Goal: Task Accomplishment & Management: Complete application form

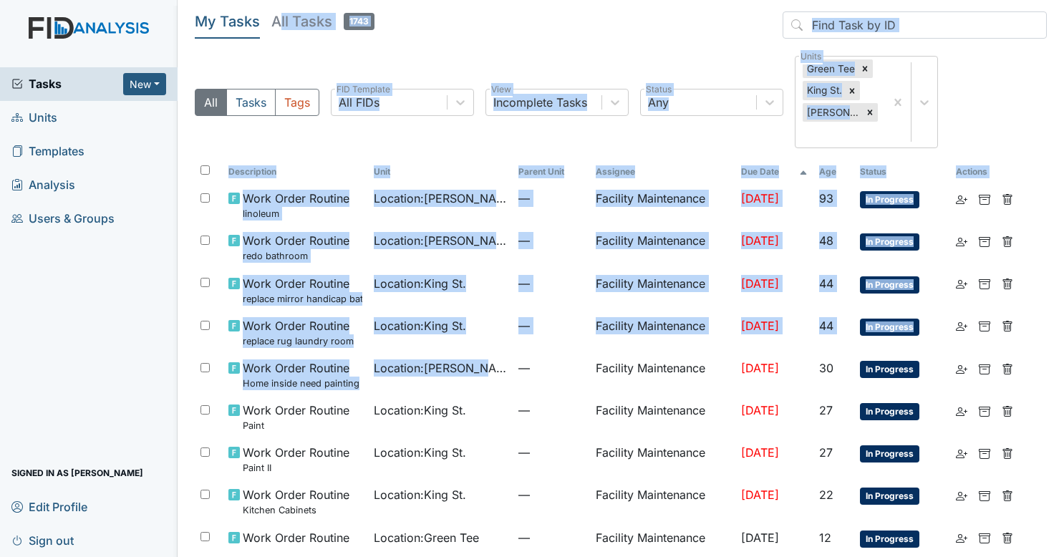
click at [666, 39] on header "My Tasks All Tasks 1743" at bounding box center [621, 27] width 852 height 33
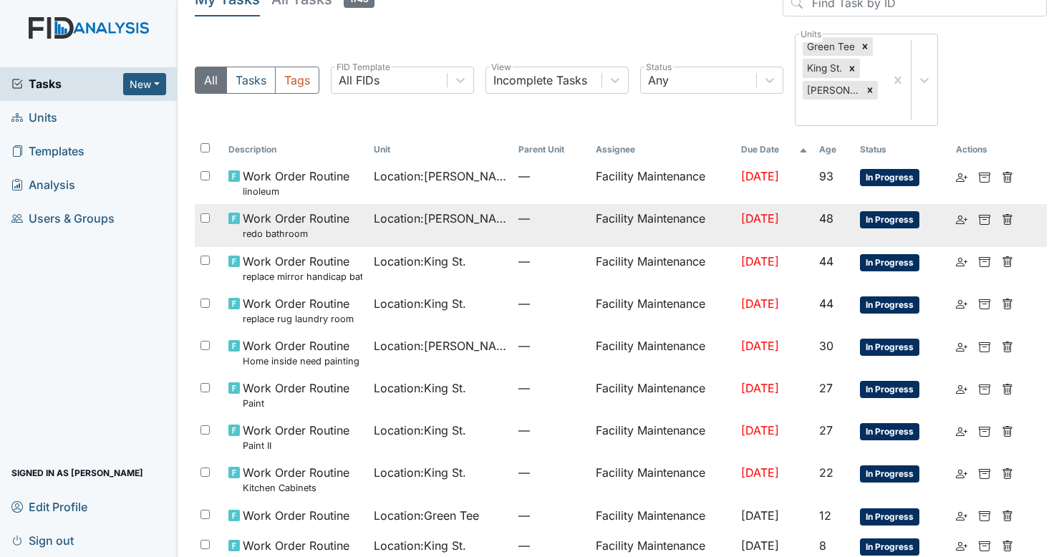
scroll to position [25, 0]
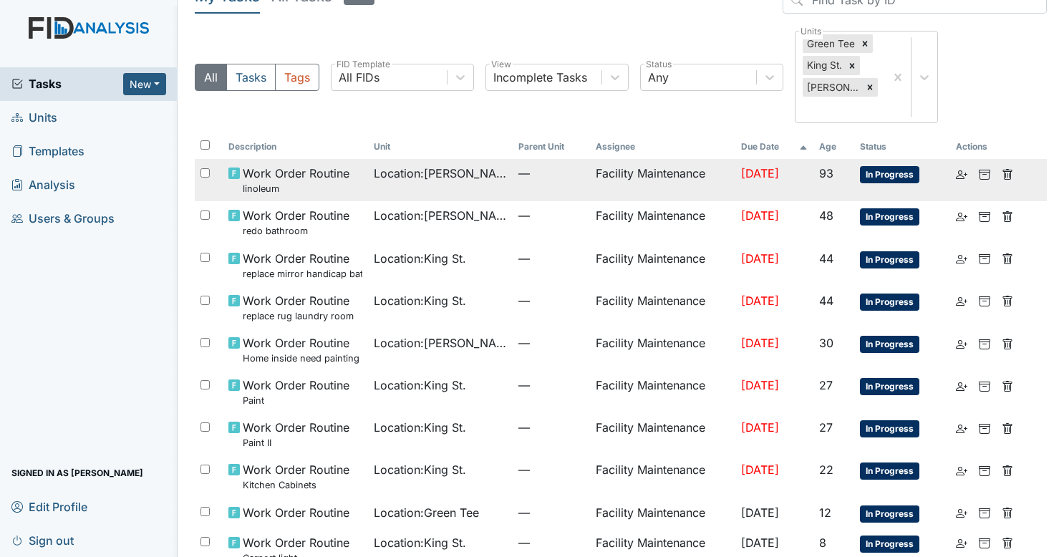
click at [514, 163] on td "—" at bounding box center [551, 180] width 77 height 42
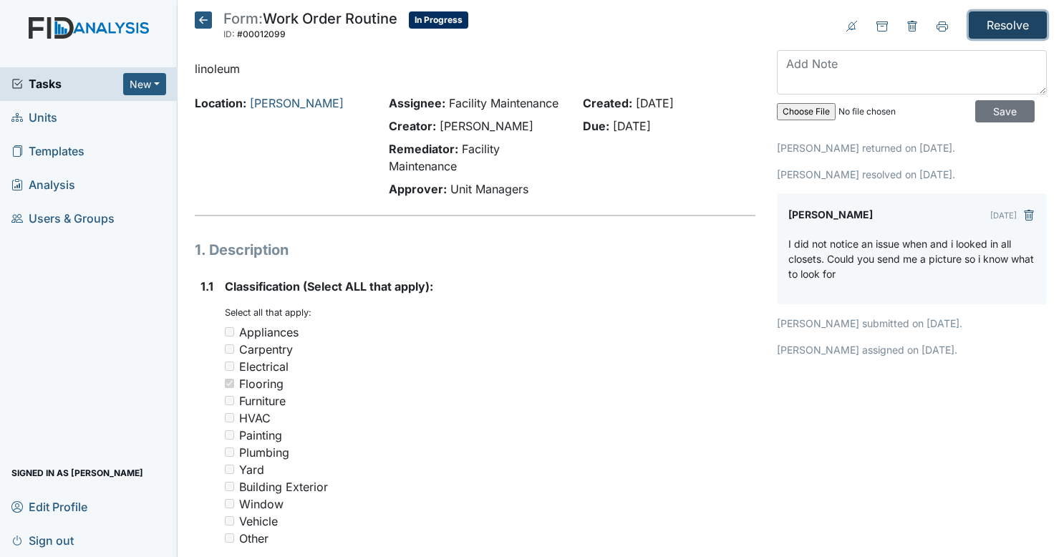
click at [1012, 36] on input "Resolve" at bounding box center [1008, 24] width 78 height 27
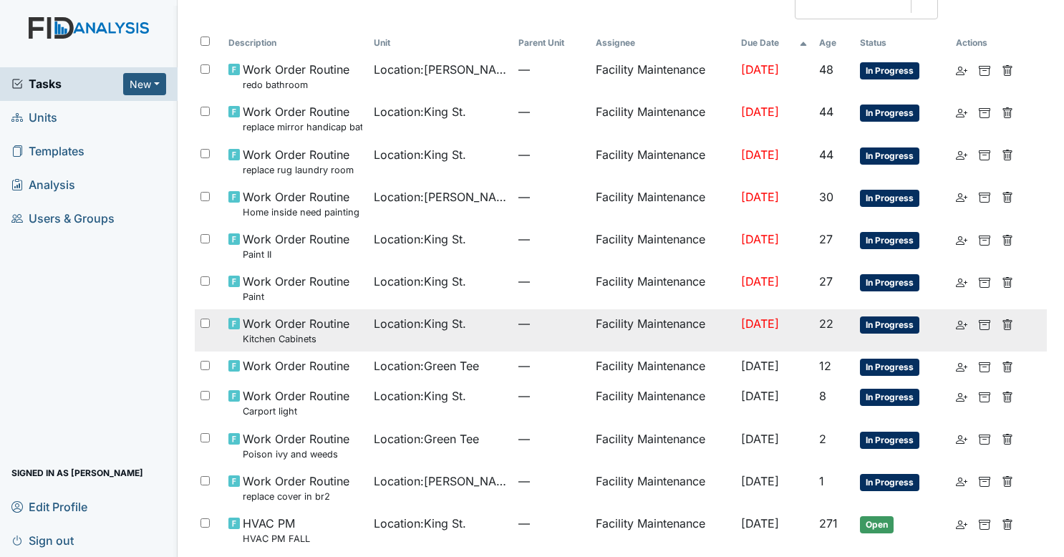
scroll to position [175, 0]
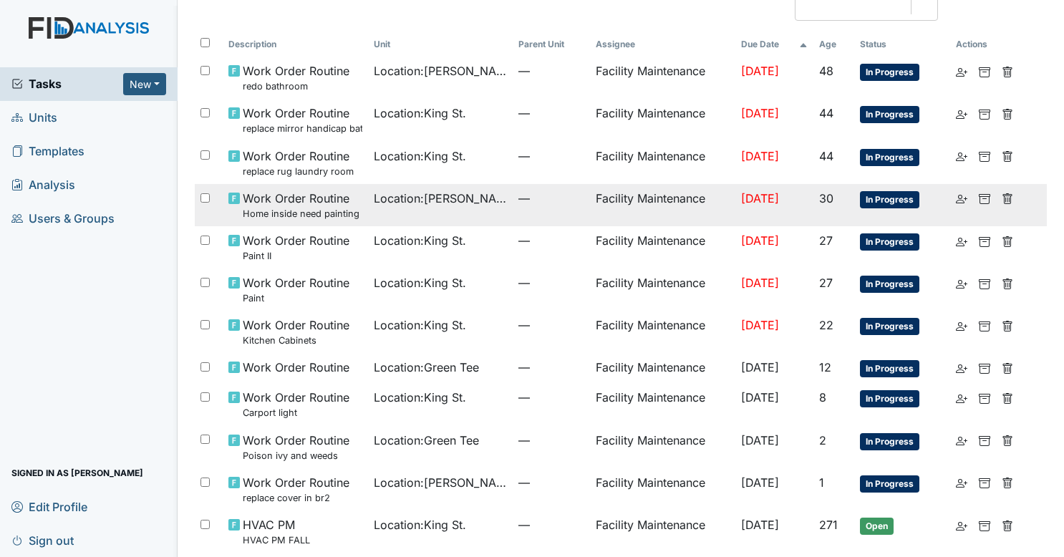
click at [533, 201] on td "—" at bounding box center [551, 205] width 77 height 42
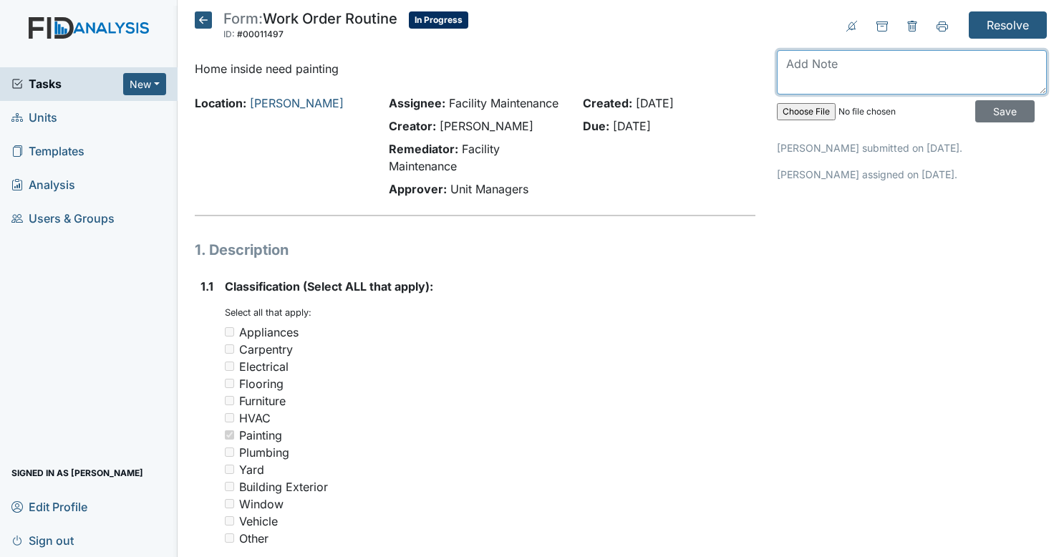
click at [874, 63] on textarea at bounding box center [912, 72] width 270 height 44
type textarea "i"
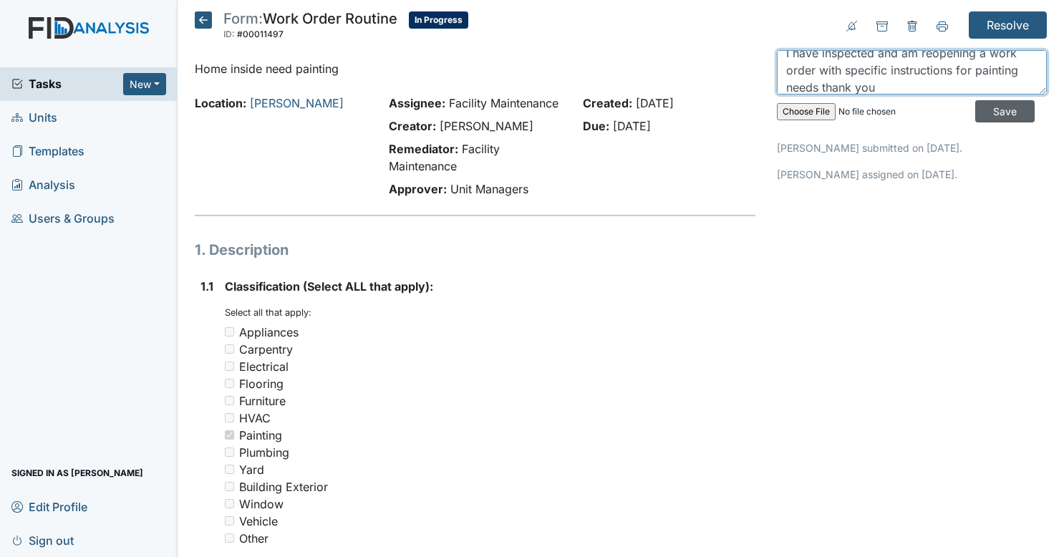
type textarea "I have inspected and am reopening a work order with specific instructions for p…"
click at [976, 102] on input "Save" at bounding box center [1005, 111] width 59 height 22
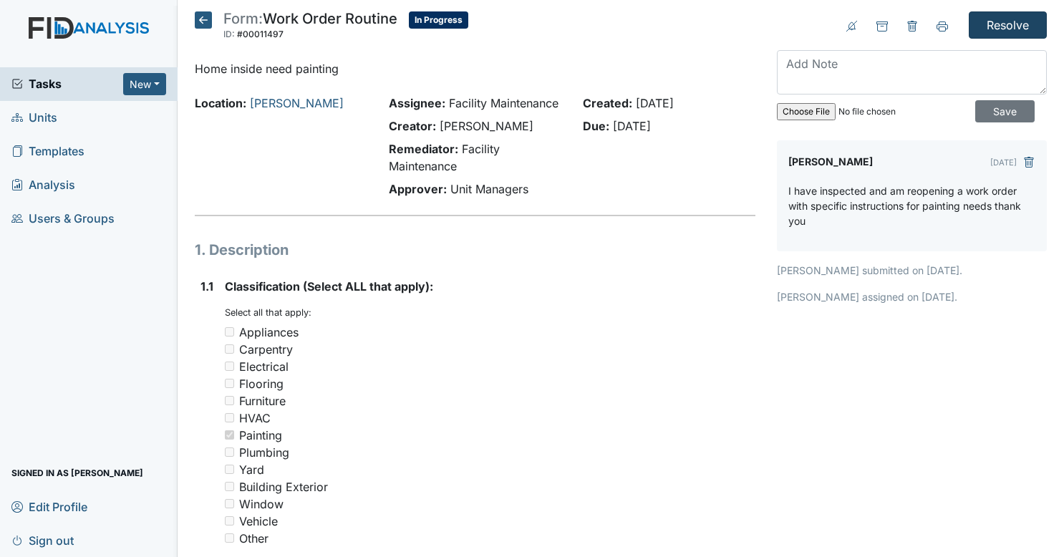
scroll to position [0, 0]
click at [1008, 24] on input "Resolve" at bounding box center [1008, 24] width 78 height 27
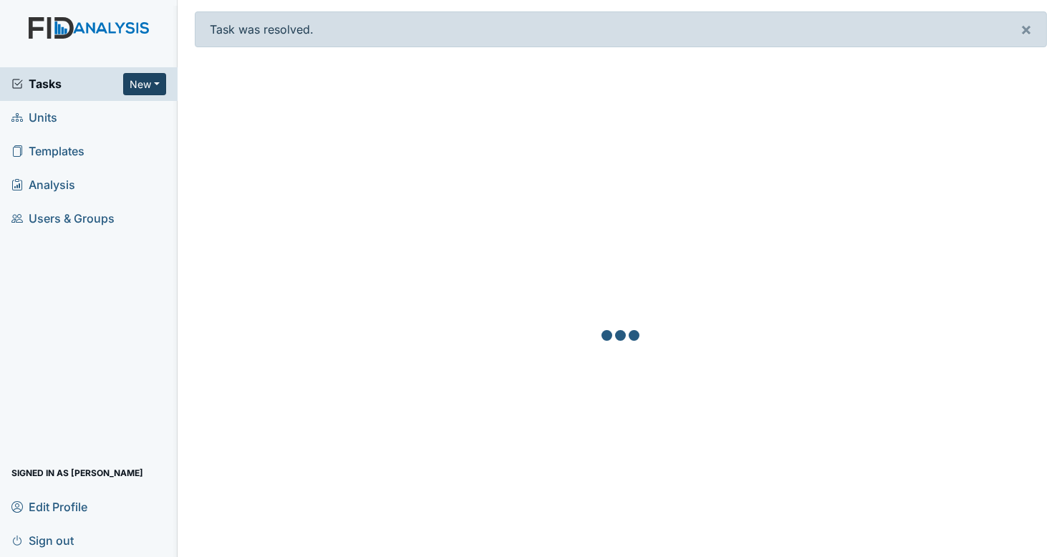
click at [155, 83] on button "New" at bounding box center [144, 84] width 43 height 22
click at [106, 105] on link "Form" at bounding box center [107, 114] width 113 height 23
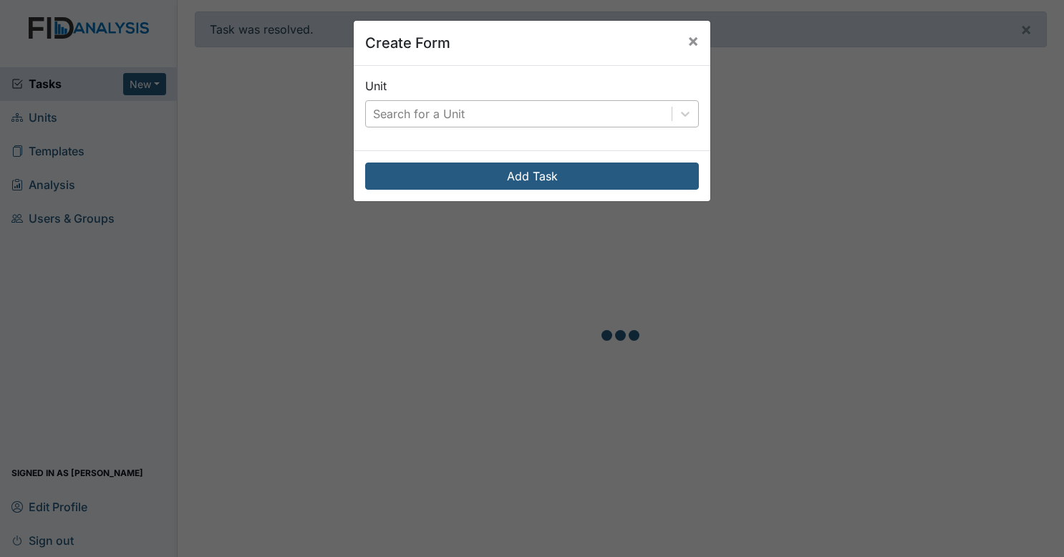
click at [405, 100] on div "Search for a Unit" at bounding box center [532, 113] width 334 height 27
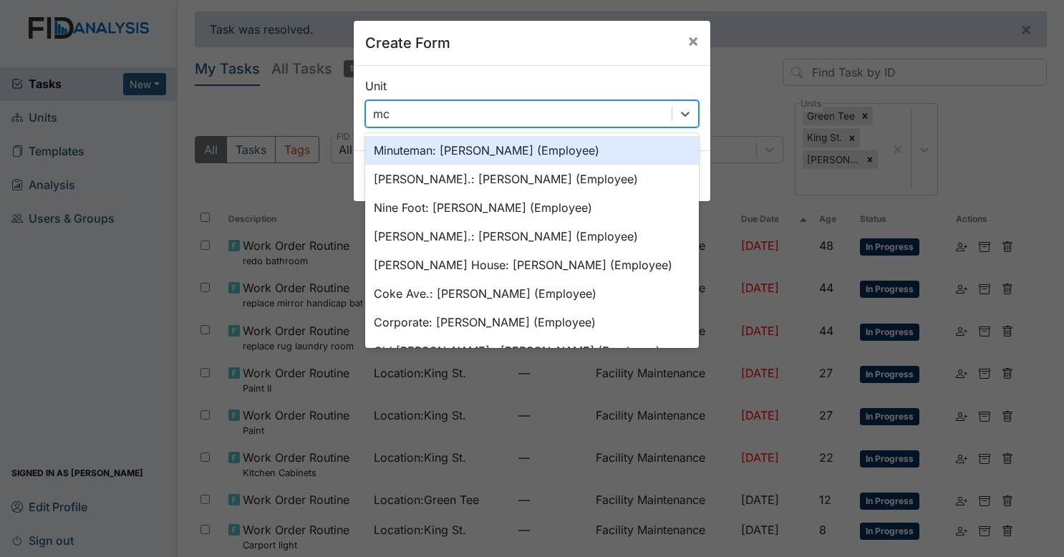
type input "mcf"
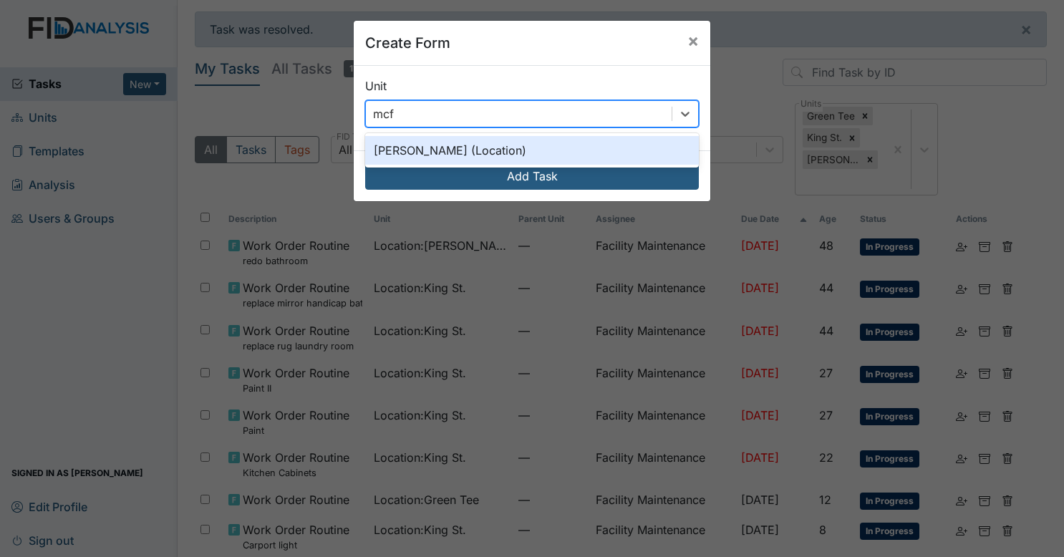
click at [428, 148] on div "McFarland (Location)" at bounding box center [532, 150] width 334 height 29
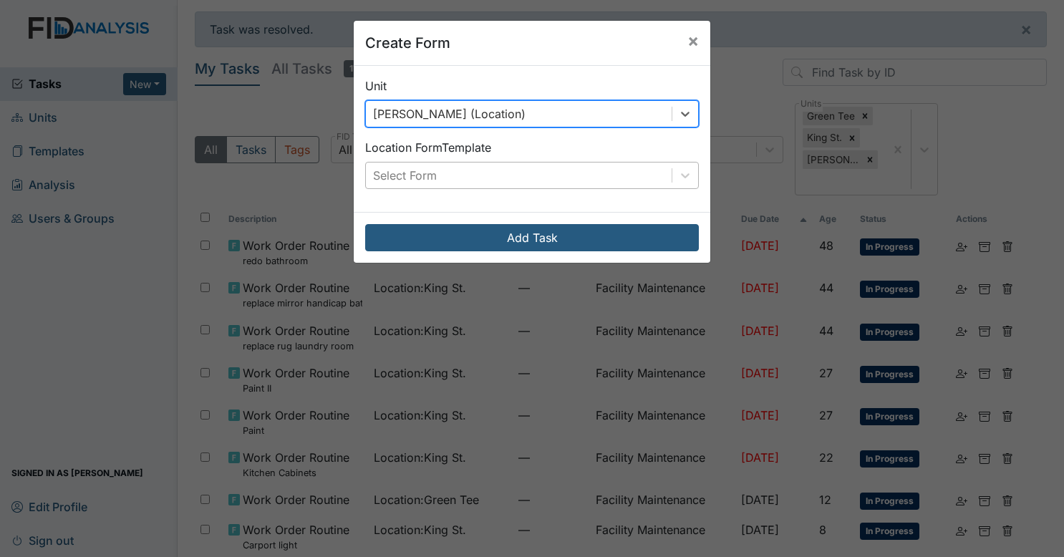
click at [459, 173] on div "Select Form" at bounding box center [519, 176] width 306 height 26
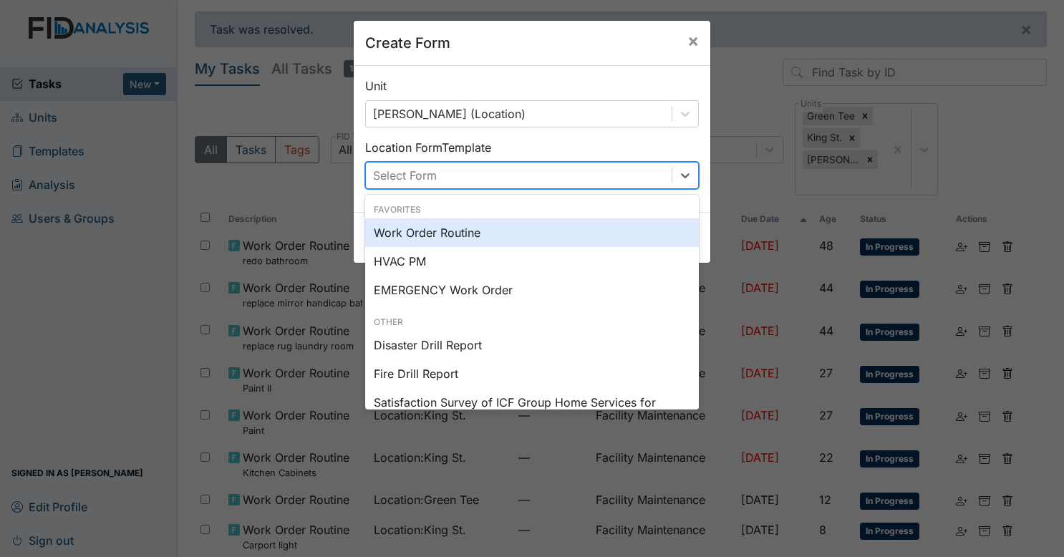
click at [458, 233] on div "Work Order Routine" at bounding box center [532, 232] width 334 height 29
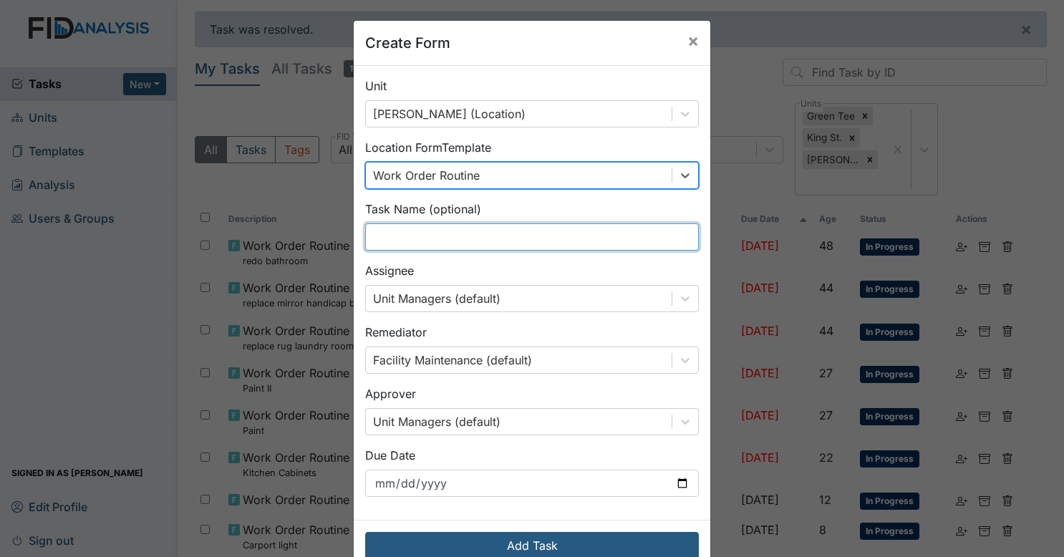
click at [471, 233] on input "text" at bounding box center [532, 236] width 334 height 27
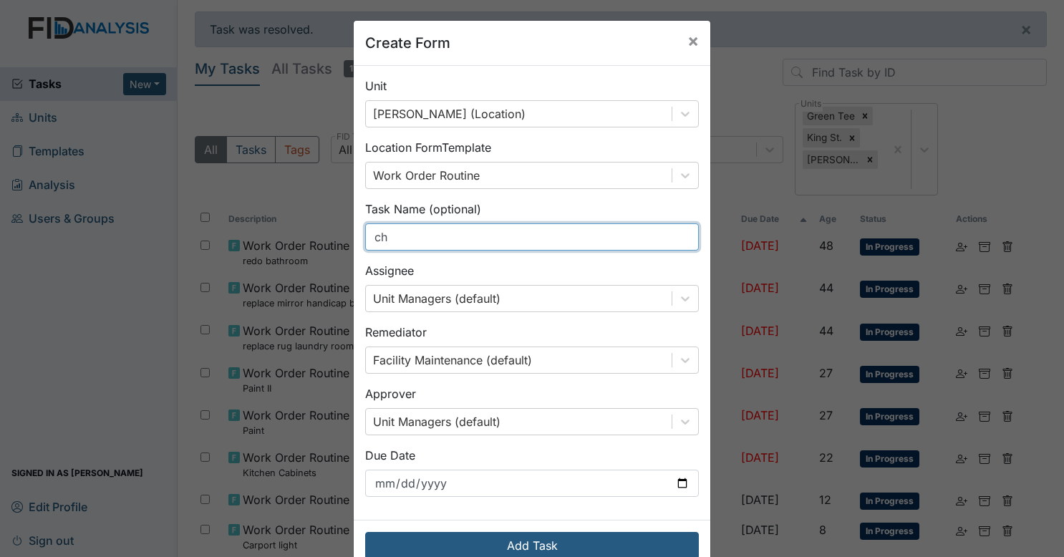
type input "c"
type input "add chair rail/touch up paint"
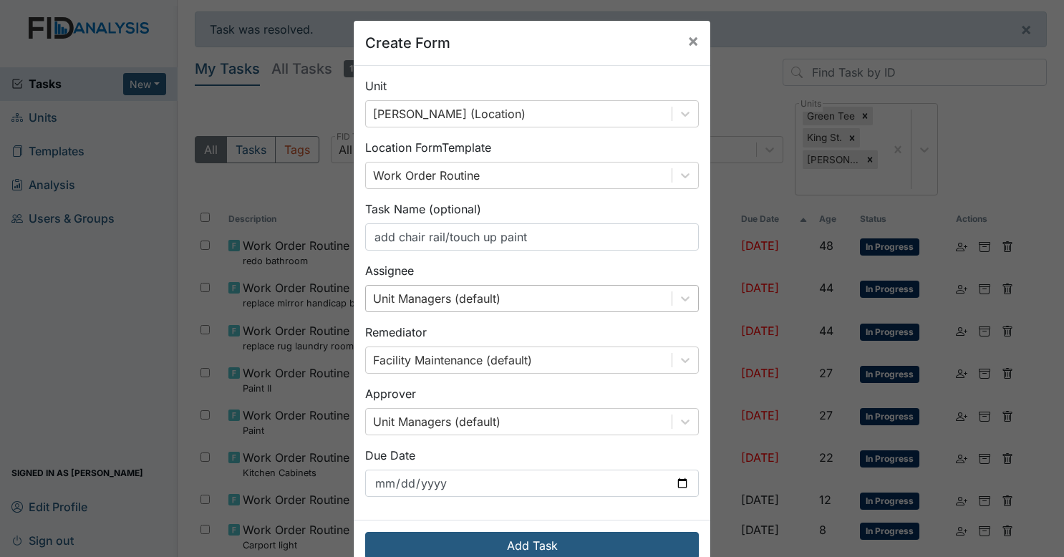
click at [516, 292] on div "Unit Managers (default)" at bounding box center [519, 299] width 306 height 26
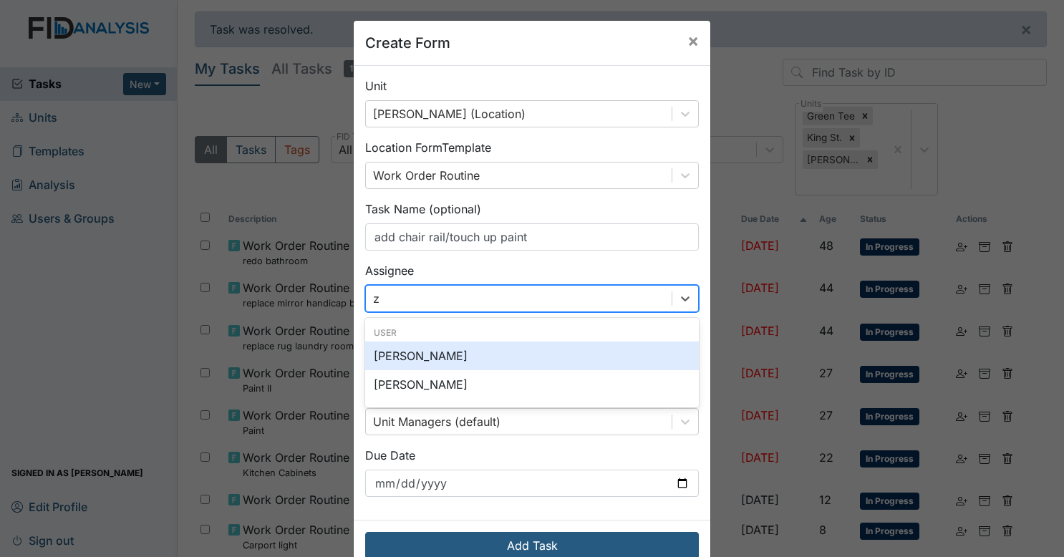
type input "za"
click at [494, 353] on div "[PERSON_NAME]" at bounding box center [532, 356] width 334 height 29
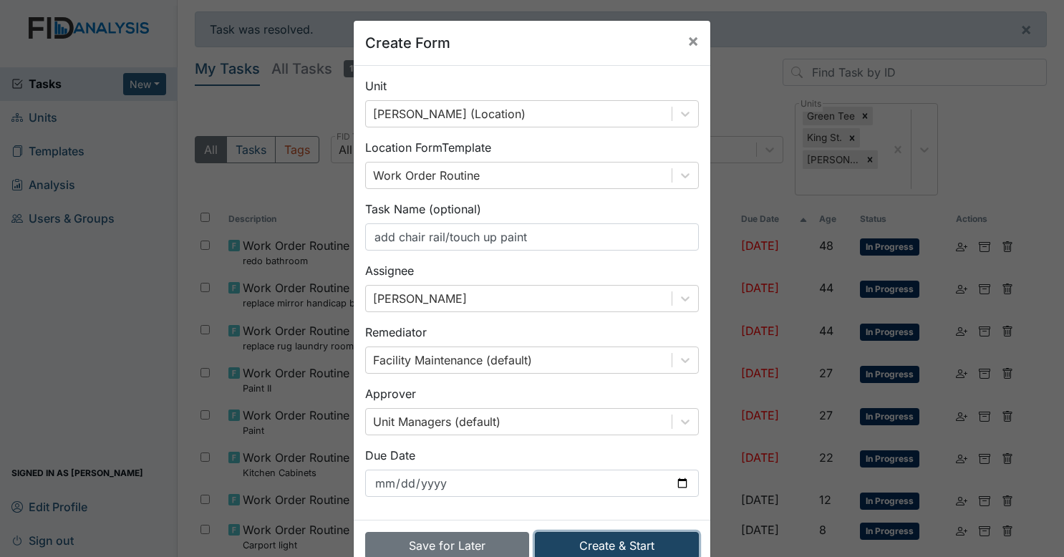
click at [593, 532] on button "Create & Start" at bounding box center [617, 545] width 164 height 27
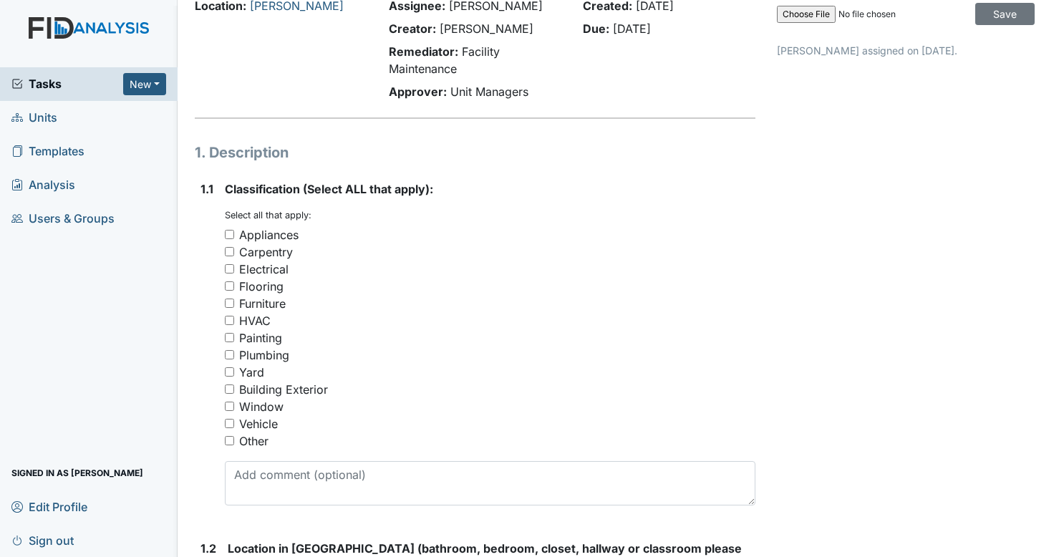
scroll to position [103, 0]
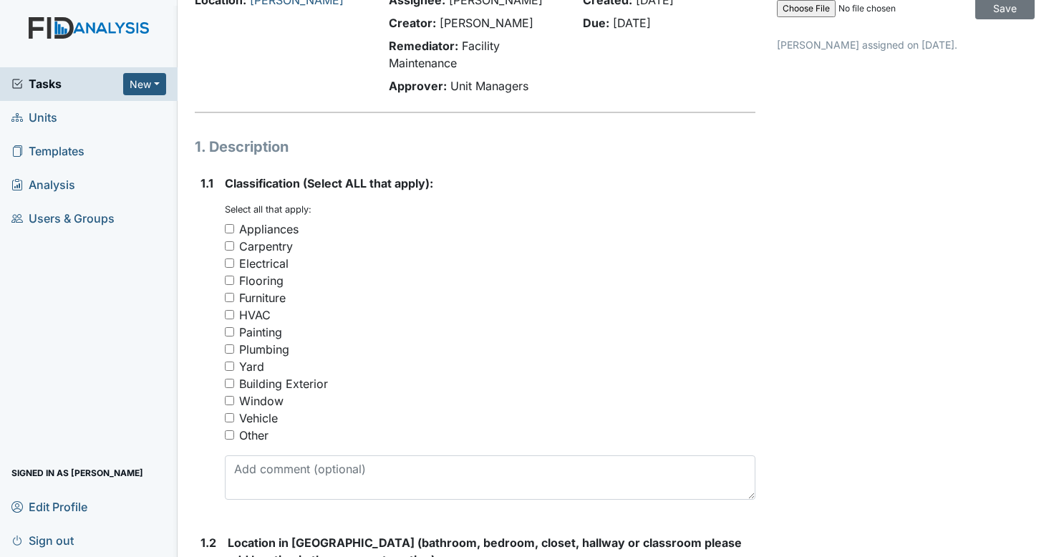
click at [231, 244] on input "Carpentry" at bounding box center [229, 245] width 9 height 9
checkbox input "true"
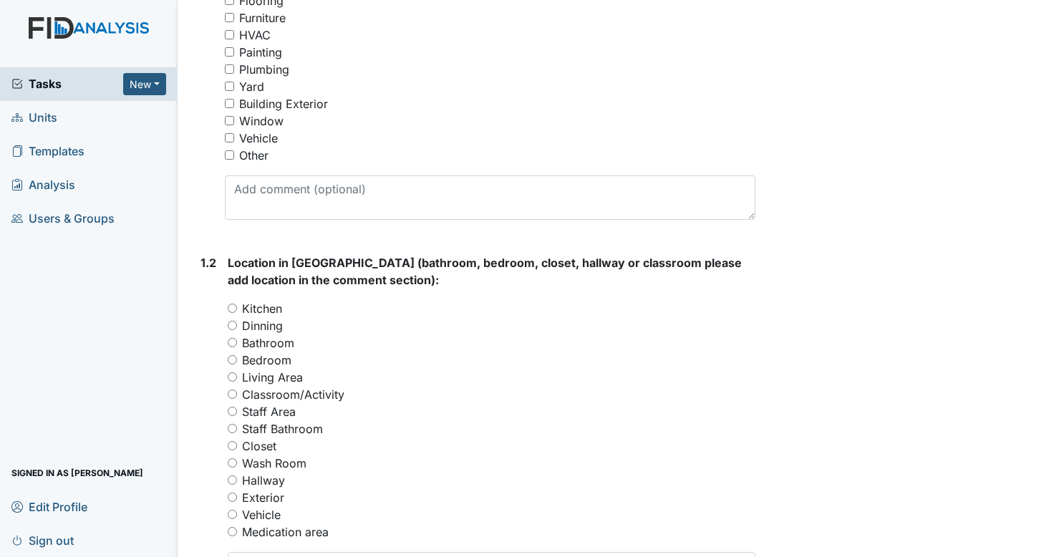
click at [232, 378] on input "Living Area" at bounding box center [232, 376] width 9 height 9
radio input "true"
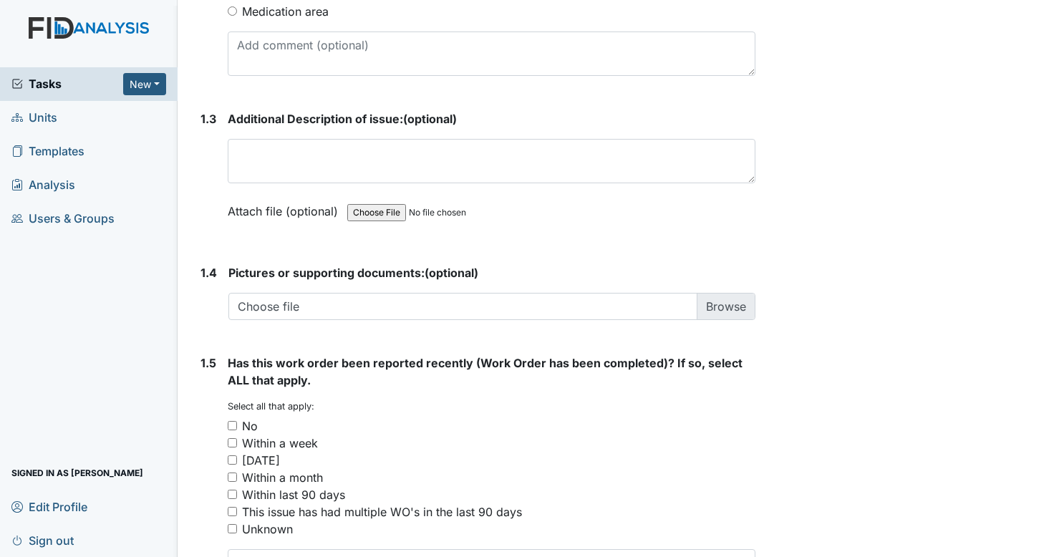
scroll to position [906, 0]
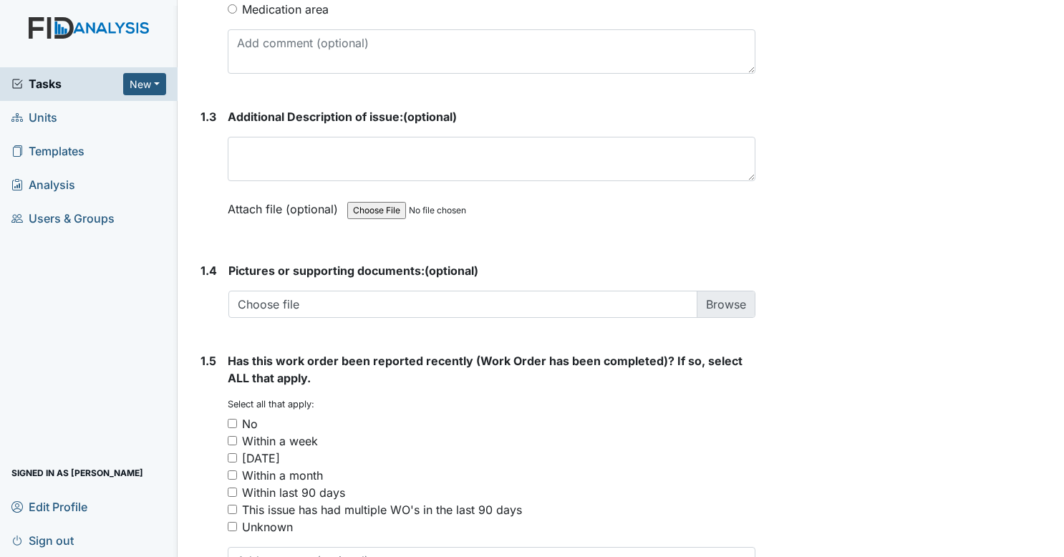
click at [231, 420] on input "No" at bounding box center [232, 423] width 9 height 9
checkbox input "true"
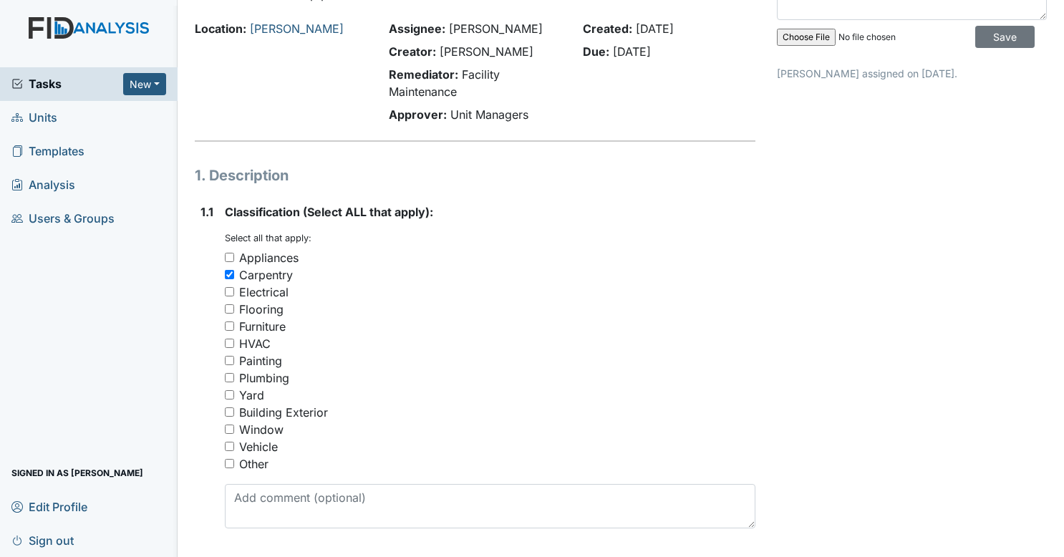
scroll to position [0, 0]
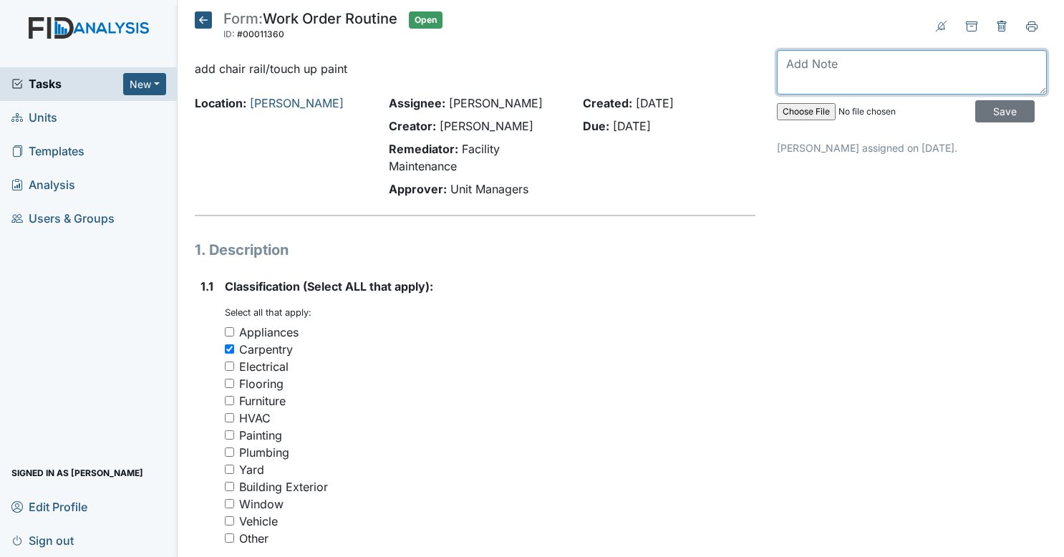
click at [837, 64] on textarea at bounding box center [912, 72] width 270 height 44
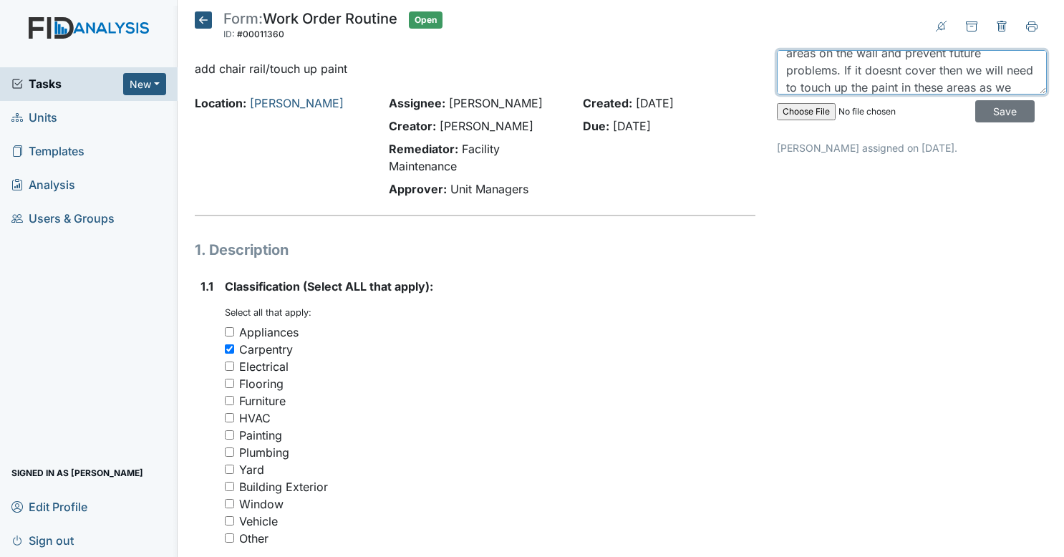
scroll to position [62, 0]
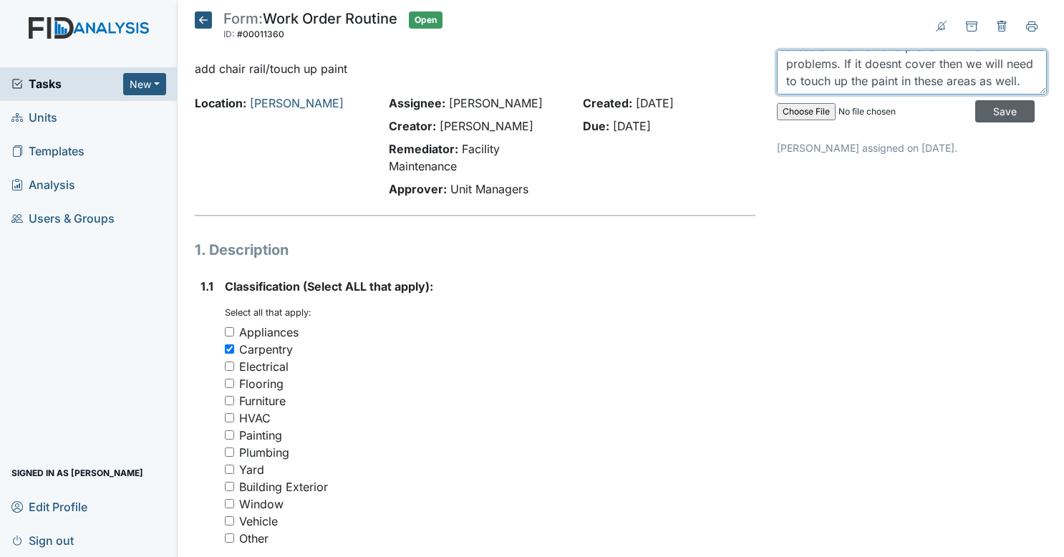
type textarea "add a 1x6 white chair rail behind all chairs in the living room. this should co…"
click at [1003, 103] on input "Save" at bounding box center [1005, 111] width 59 height 22
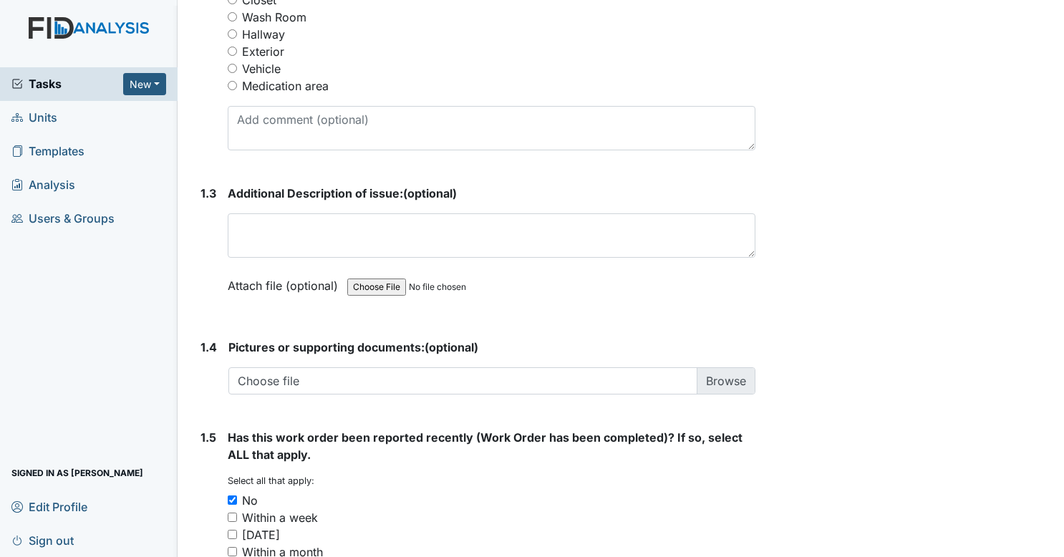
scroll to position [1010, 0]
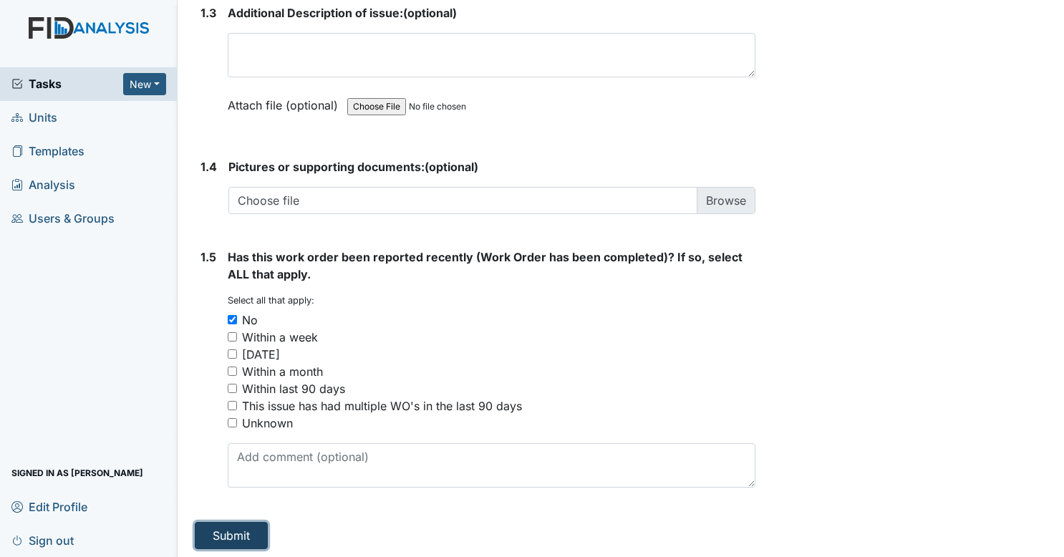
click at [256, 523] on button "Submit" at bounding box center [231, 535] width 73 height 27
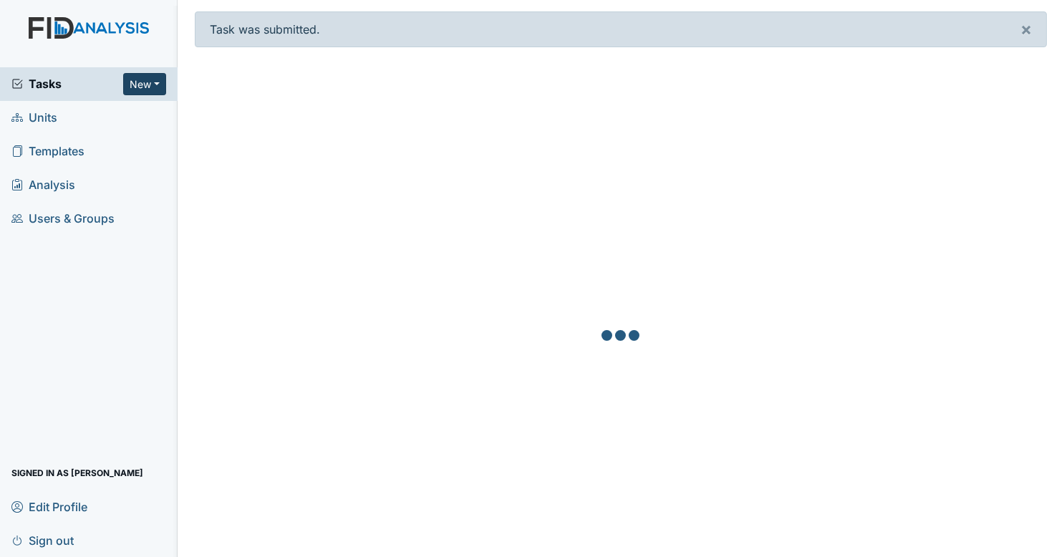
click at [149, 83] on button "New" at bounding box center [144, 84] width 43 height 22
click at [77, 112] on link "Form" at bounding box center [107, 114] width 113 height 23
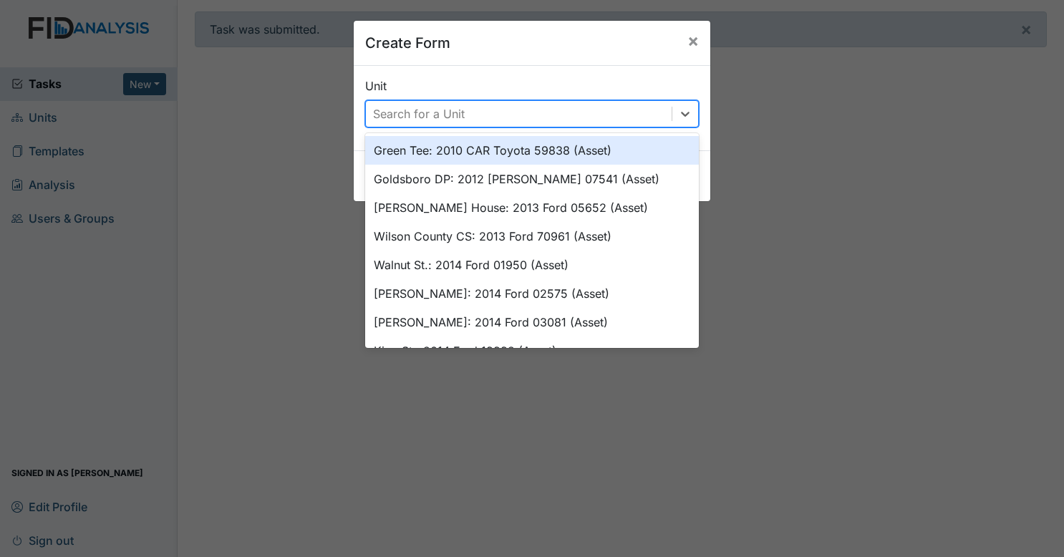
click at [402, 101] on div "Search for a Unit" at bounding box center [519, 114] width 306 height 26
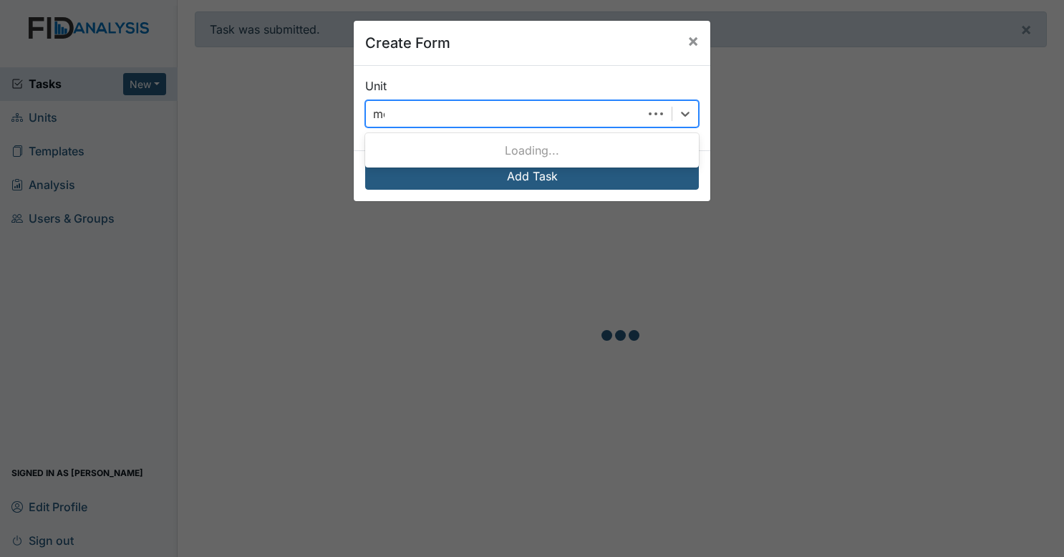
type input "mcf"
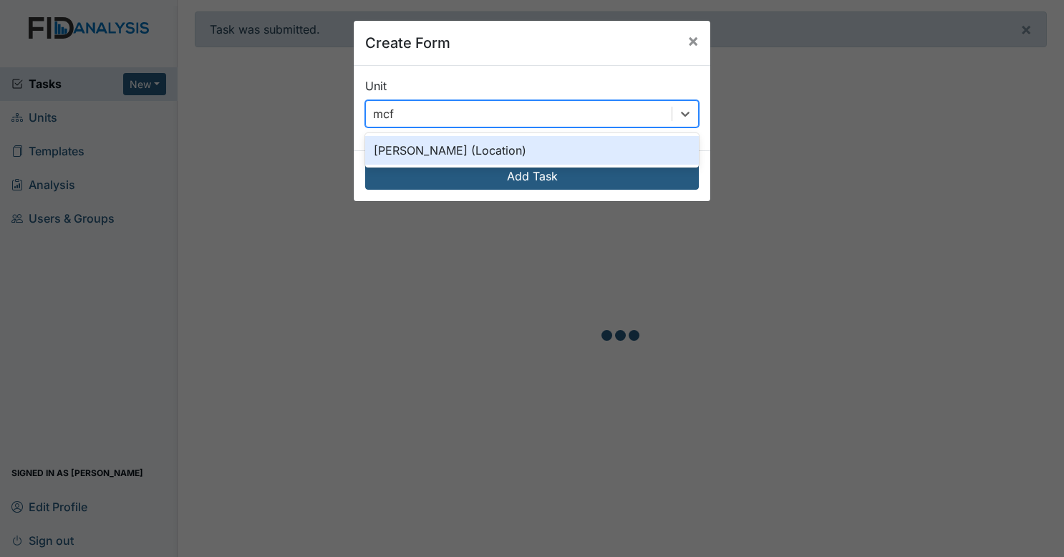
click at [406, 150] on div "[PERSON_NAME] (Location)" at bounding box center [532, 150] width 334 height 29
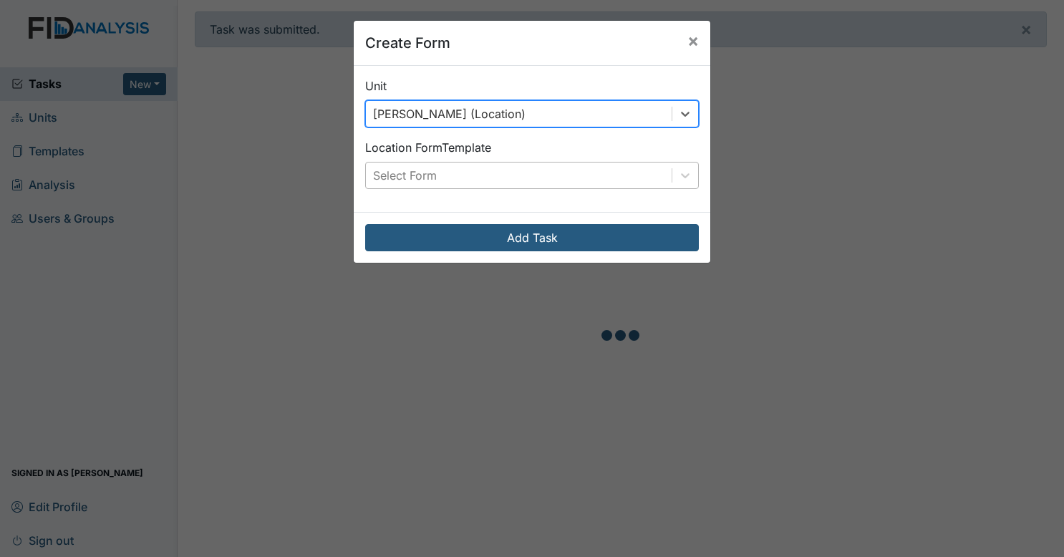
click at [444, 181] on div "Select Form" at bounding box center [519, 176] width 306 height 26
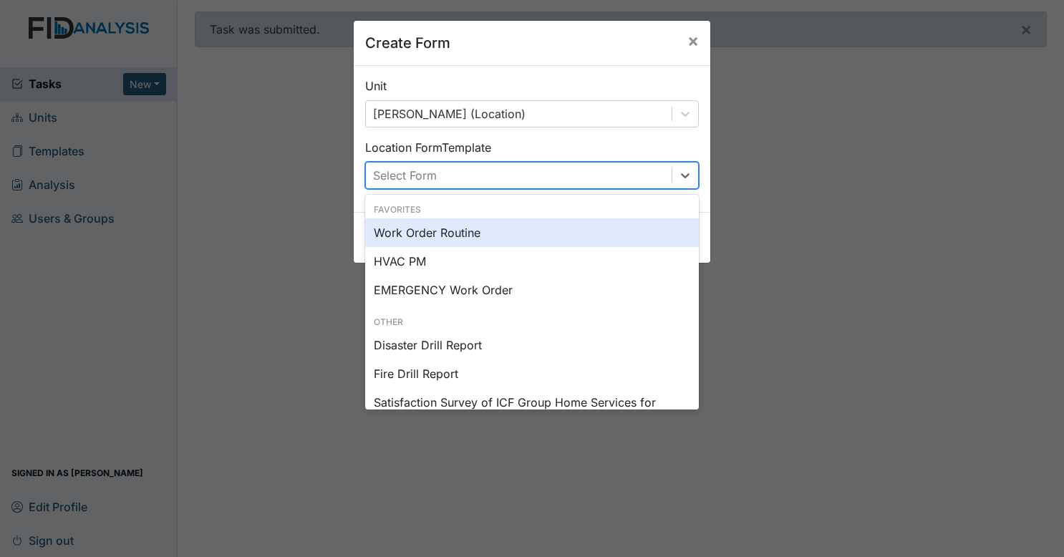
click at [473, 221] on div "Work Order Routine" at bounding box center [532, 232] width 334 height 29
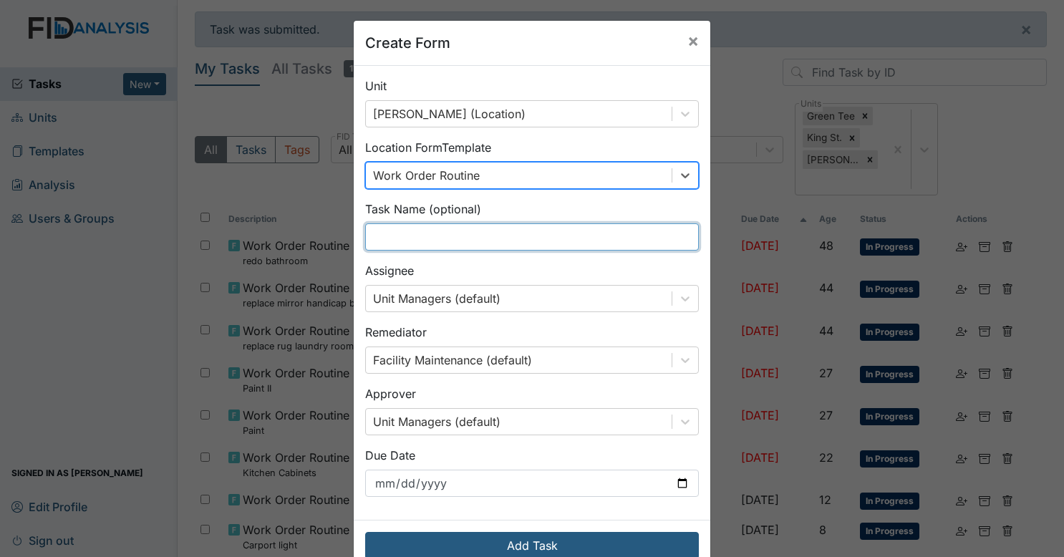
click at [478, 238] on input "text" at bounding box center [532, 236] width 334 height 27
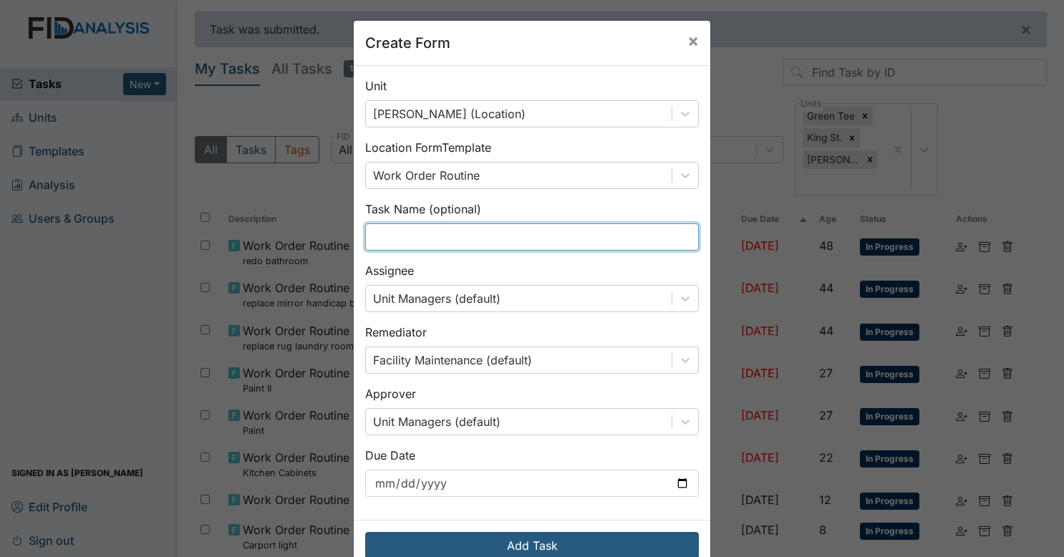
type input "a"
type input "patch and paint hole beside HC bathroom in hall"
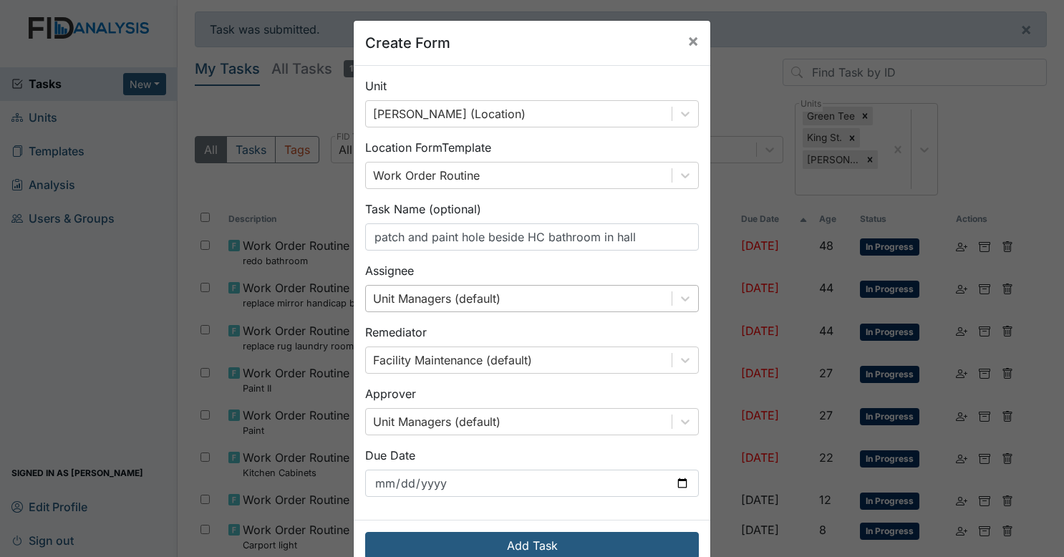
click at [484, 301] on div "Unit Managers (default)" at bounding box center [436, 298] width 127 height 17
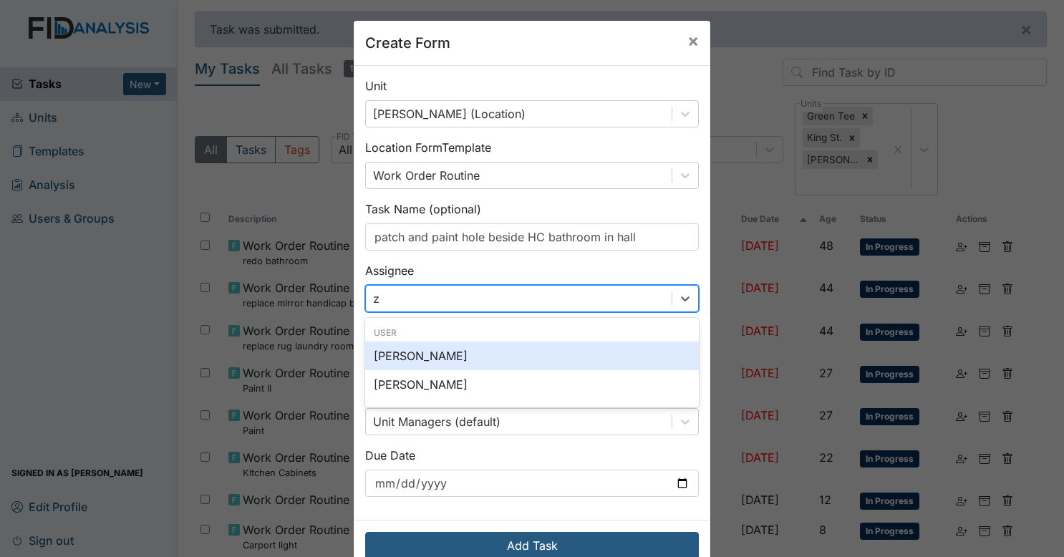
type input "za"
click at [463, 348] on div "[PERSON_NAME]" at bounding box center [532, 356] width 334 height 29
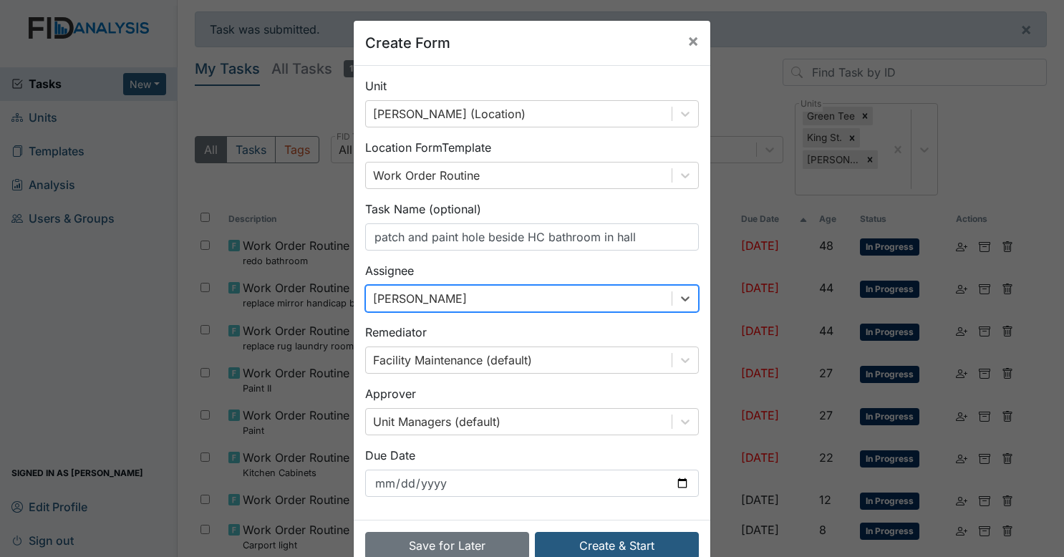
scroll to position [33, 0]
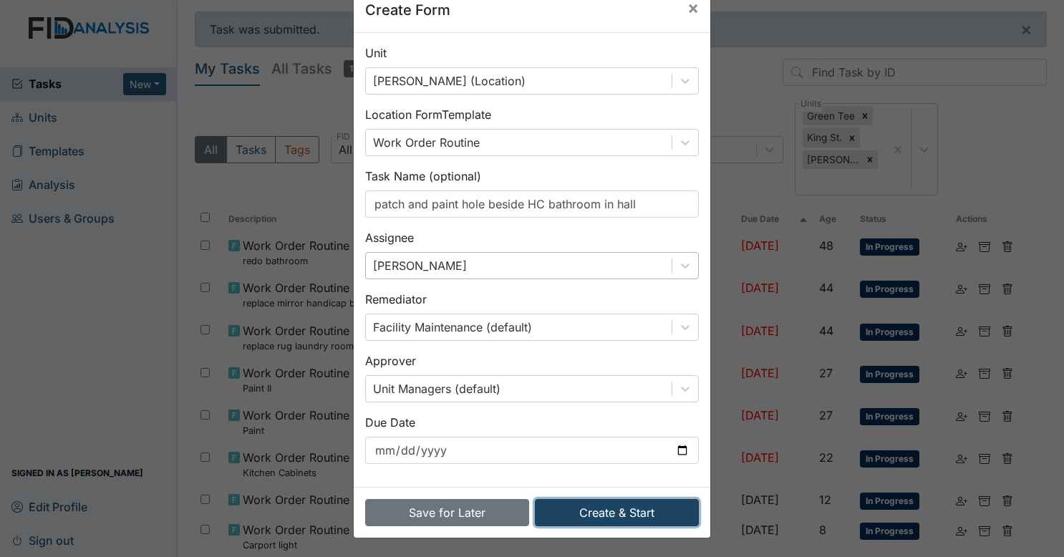
click at [589, 511] on button "Create & Start" at bounding box center [617, 512] width 164 height 27
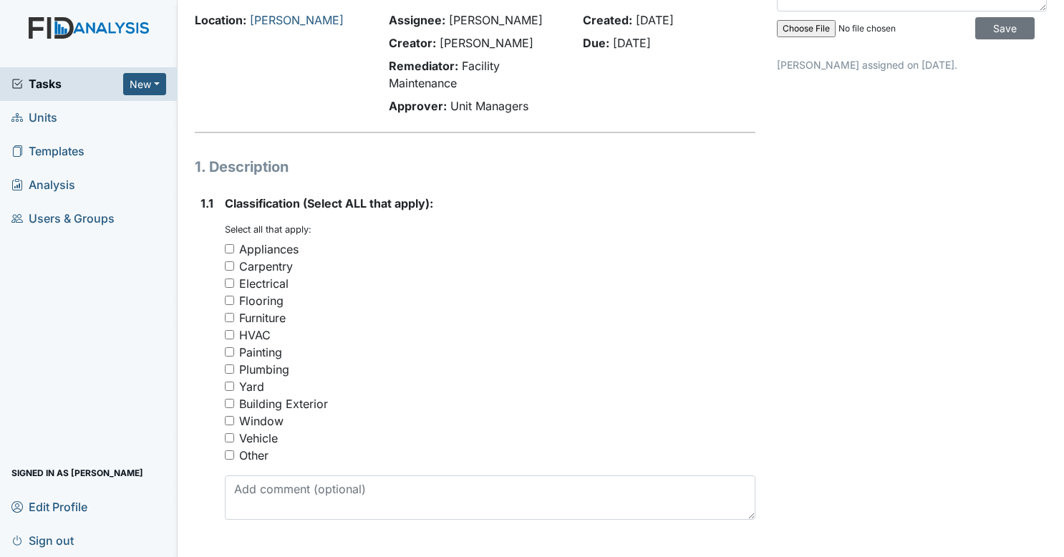
scroll to position [88, 0]
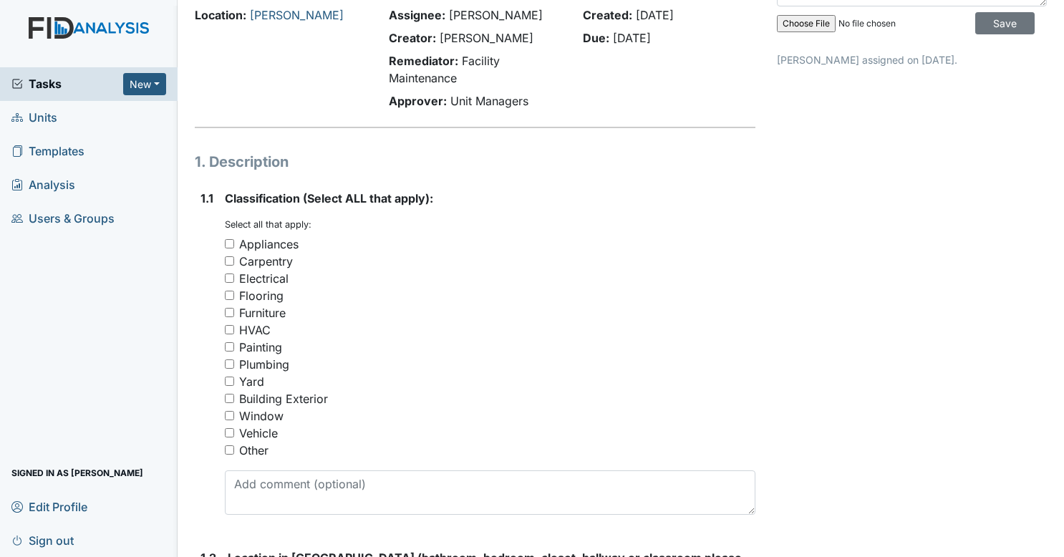
click at [228, 355] on div "Painting" at bounding box center [490, 347] width 531 height 17
click at [228, 351] on input "Painting" at bounding box center [229, 346] width 9 height 9
checkbox input "true"
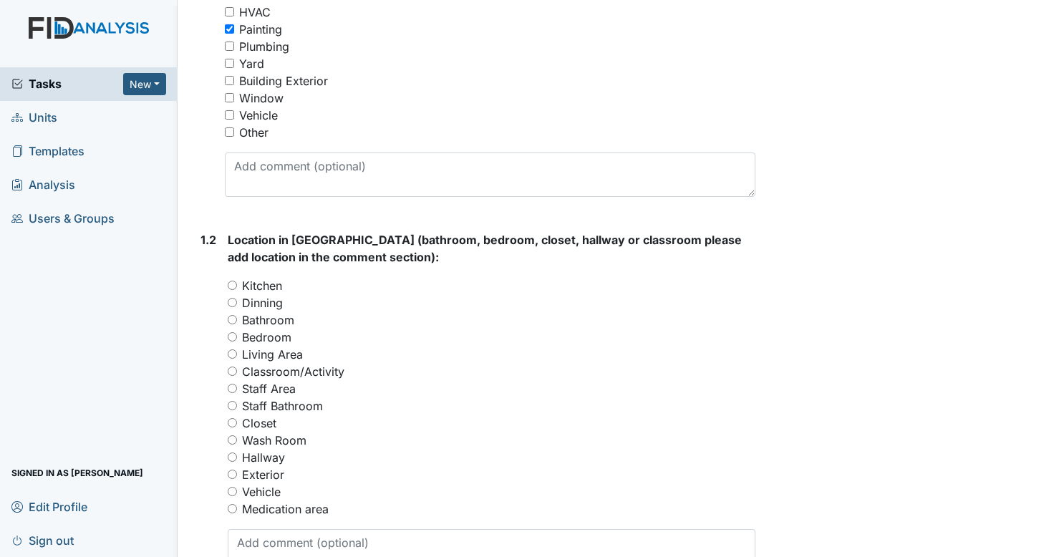
scroll to position [407, 0]
click at [231, 456] on input "Hallway" at bounding box center [232, 456] width 9 height 9
radio input "true"
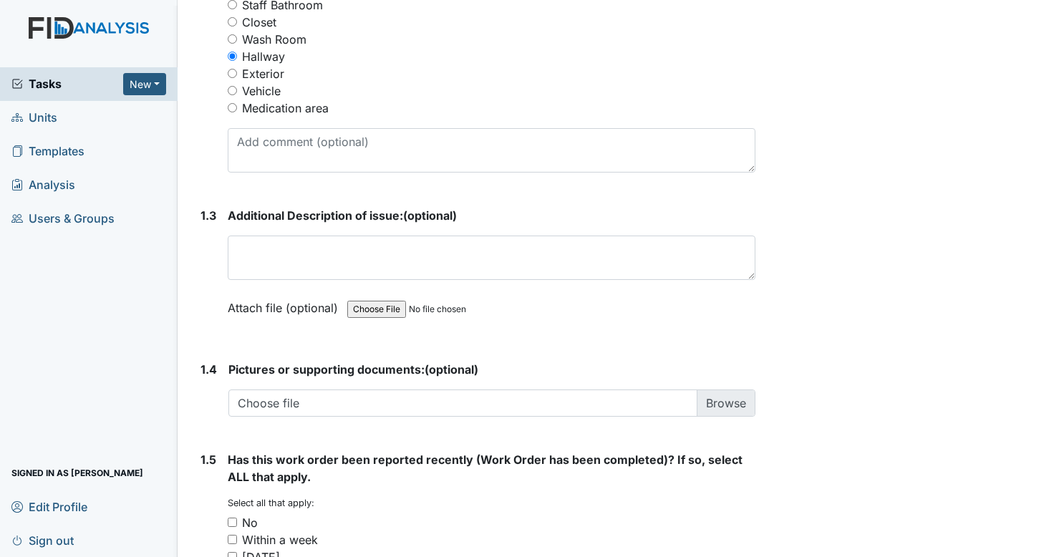
scroll to position [808, 0]
click at [231, 519] on input "No" at bounding box center [232, 521] width 9 height 9
checkbox input "true"
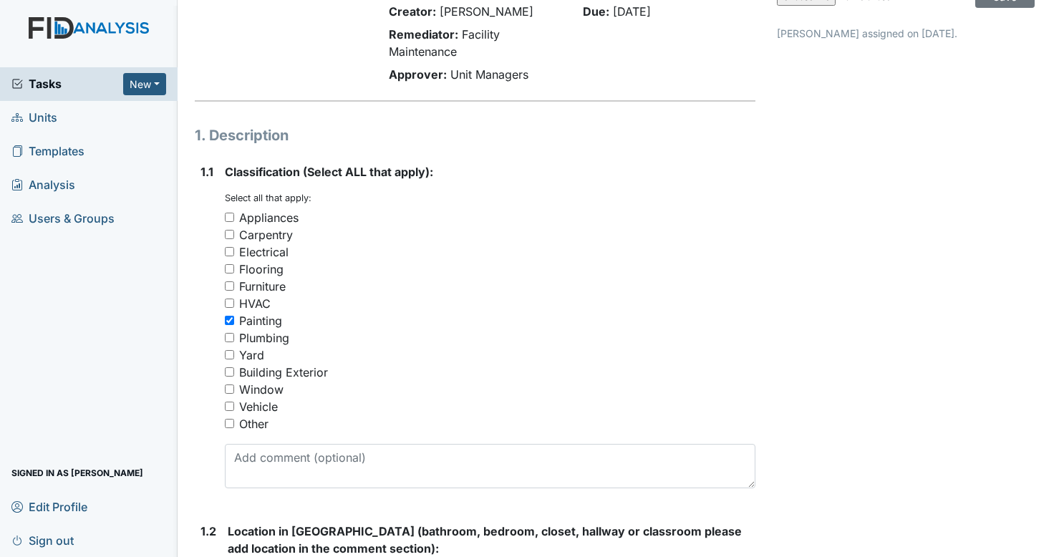
scroll to position [0, 0]
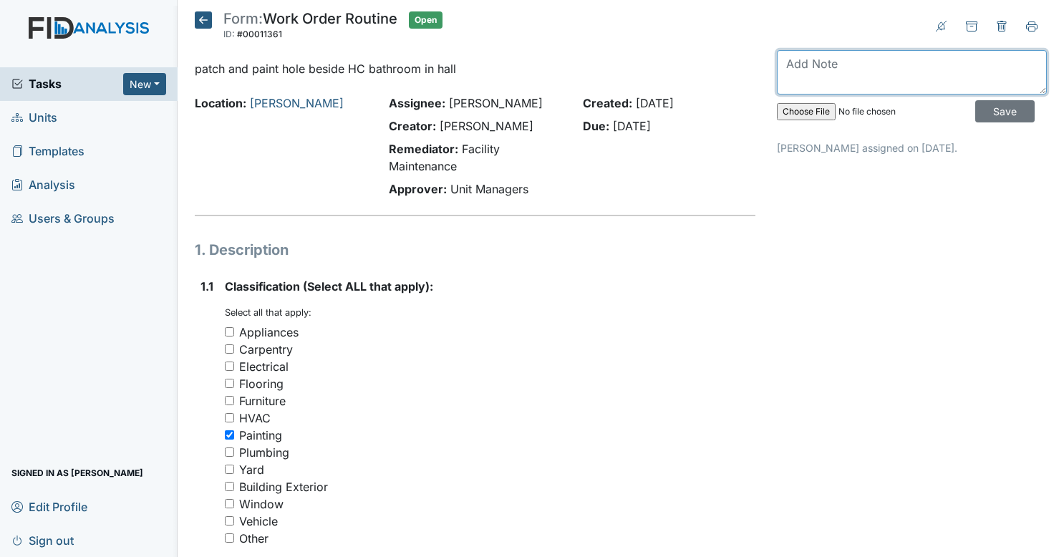
click at [795, 70] on textarea at bounding box center [912, 72] width 270 height 44
type textarea "bulge in wall needs to be filled in sanded and painted"
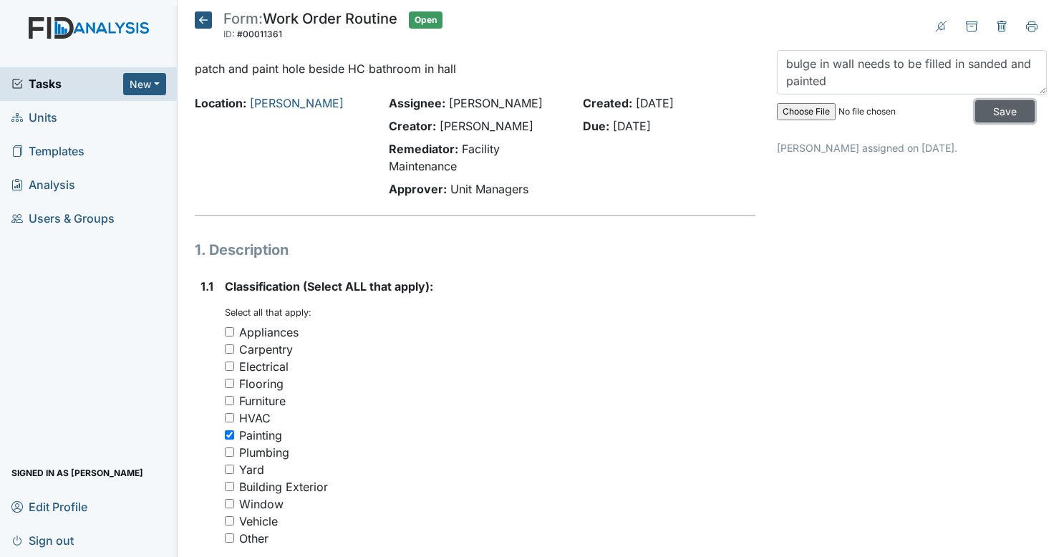
click at [980, 111] on input "Save" at bounding box center [1005, 111] width 59 height 22
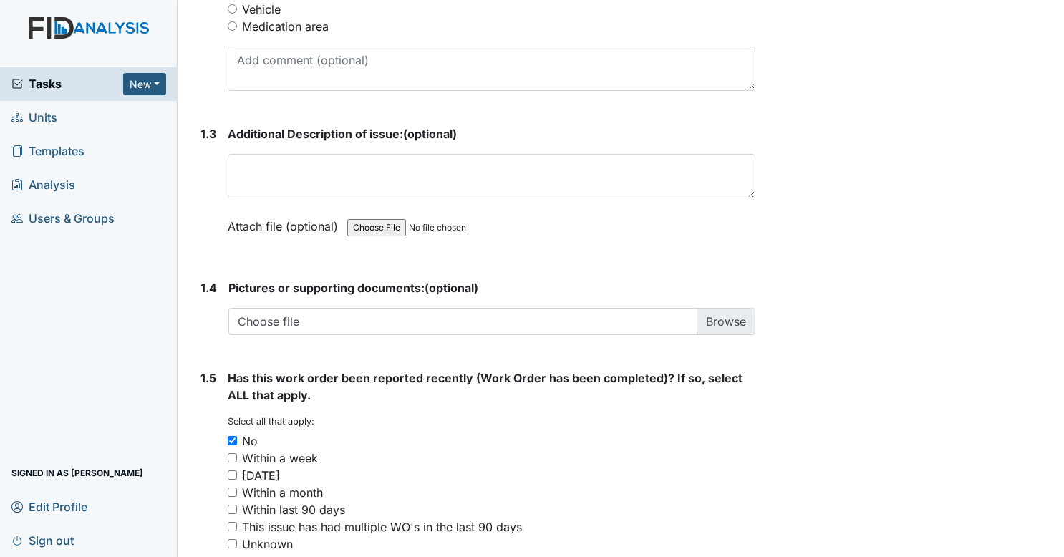
scroll to position [1010, 0]
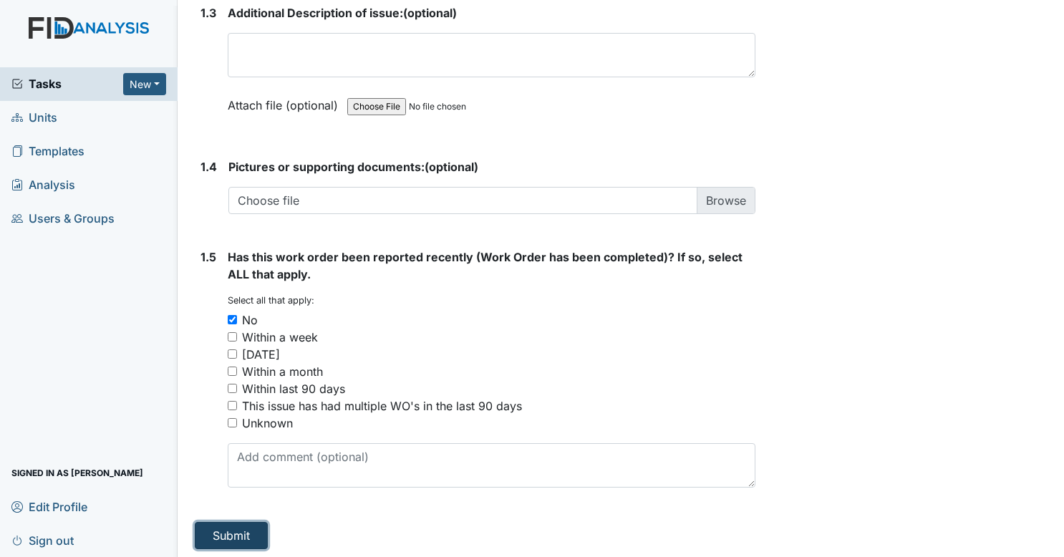
click at [242, 539] on button "Submit" at bounding box center [231, 535] width 73 height 27
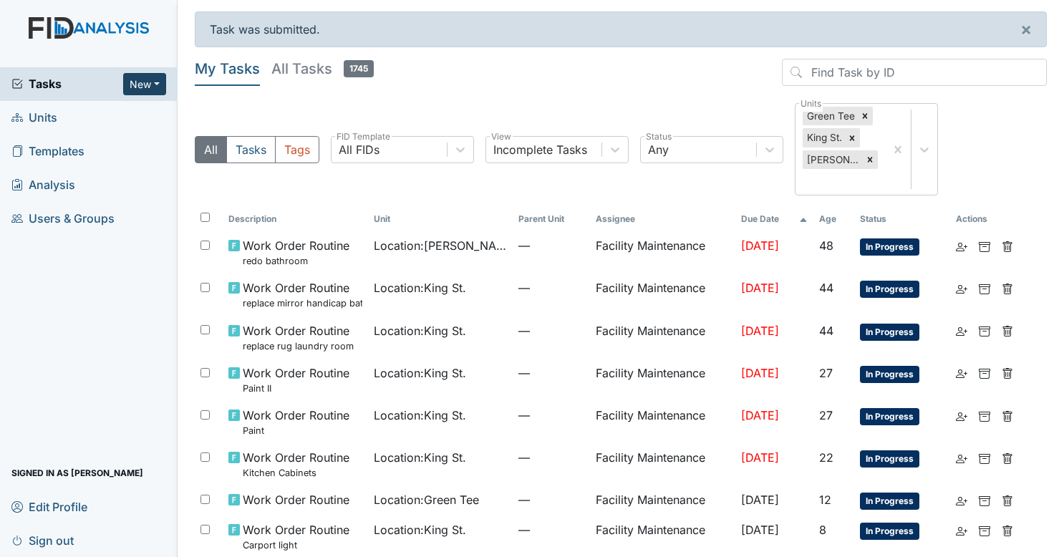
click at [138, 80] on button "New" at bounding box center [144, 84] width 43 height 22
click at [112, 120] on link "Form" at bounding box center [107, 114] width 113 height 23
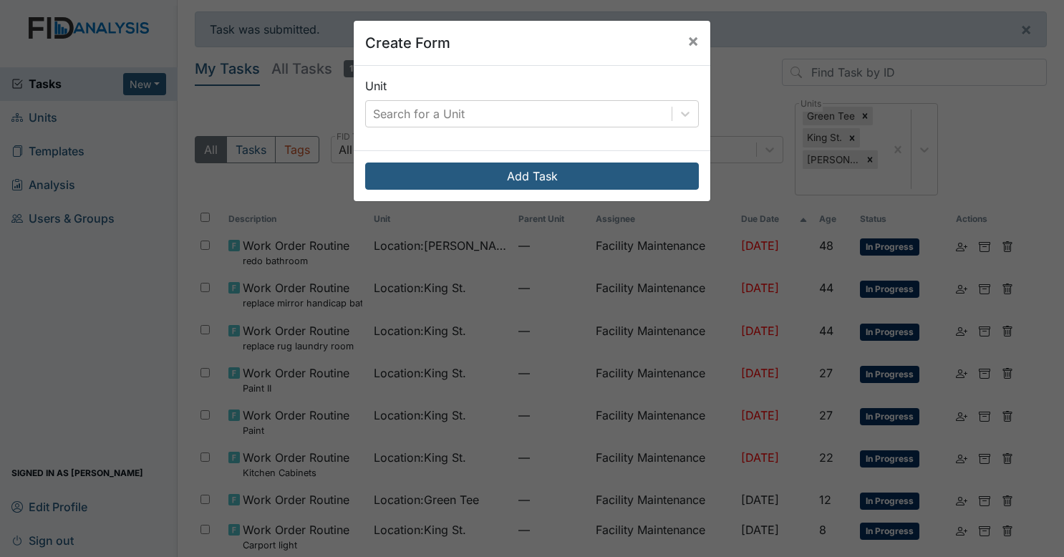
click at [429, 133] on div "Unit Search for a Unit" at bounding box center [532, 108] width 357 height 85
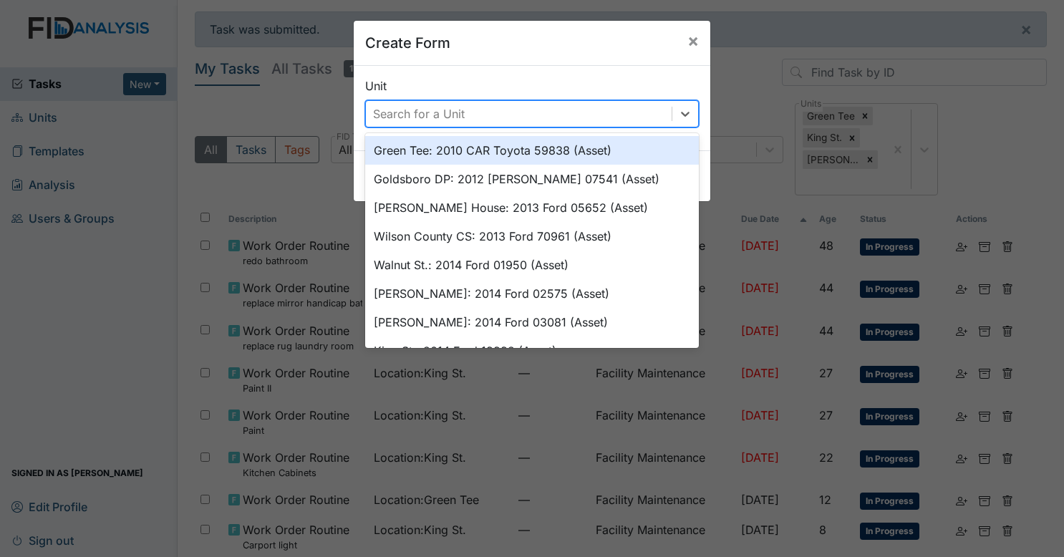
click at [438, 121] on div "Search for a Unit" at bounding box center [419, 113] width 92 height 17
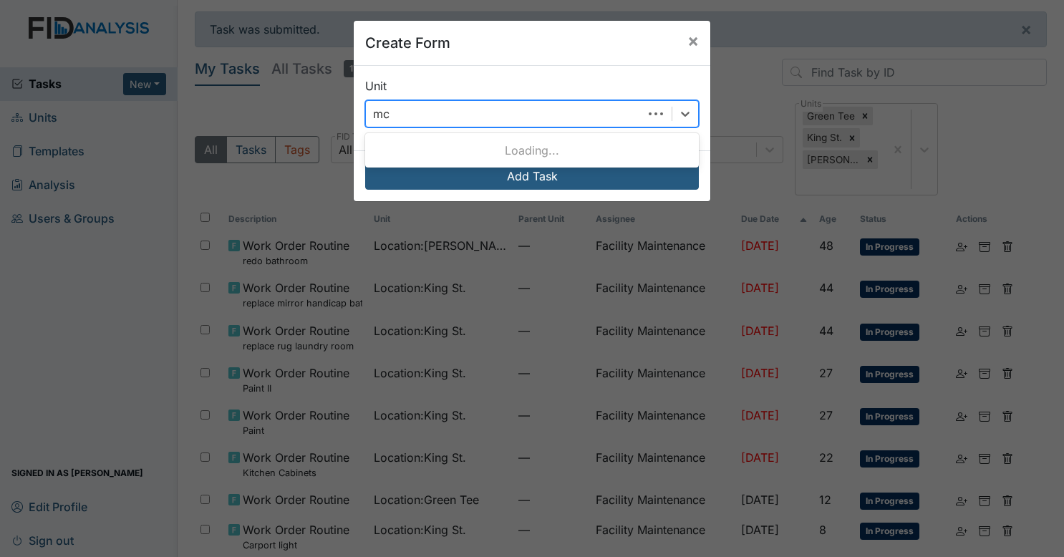
type input "mcf"
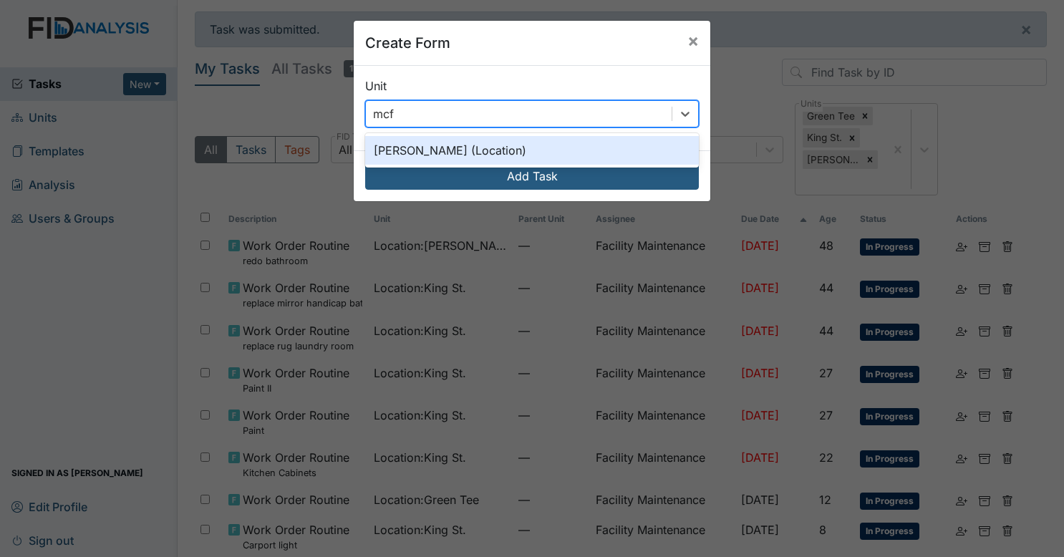
click at [438, 147] on div "McFarland (Location)" at bounding box center [532, 150] width 334 height 29
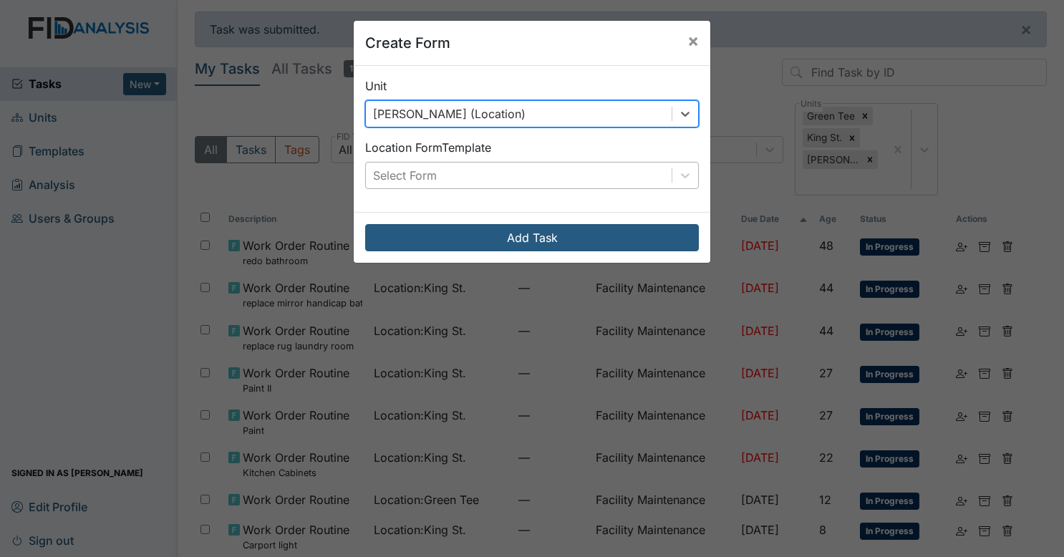
click at [461, 165] on div "Select Form" at bounding box center [519, 176] width 306 height 26
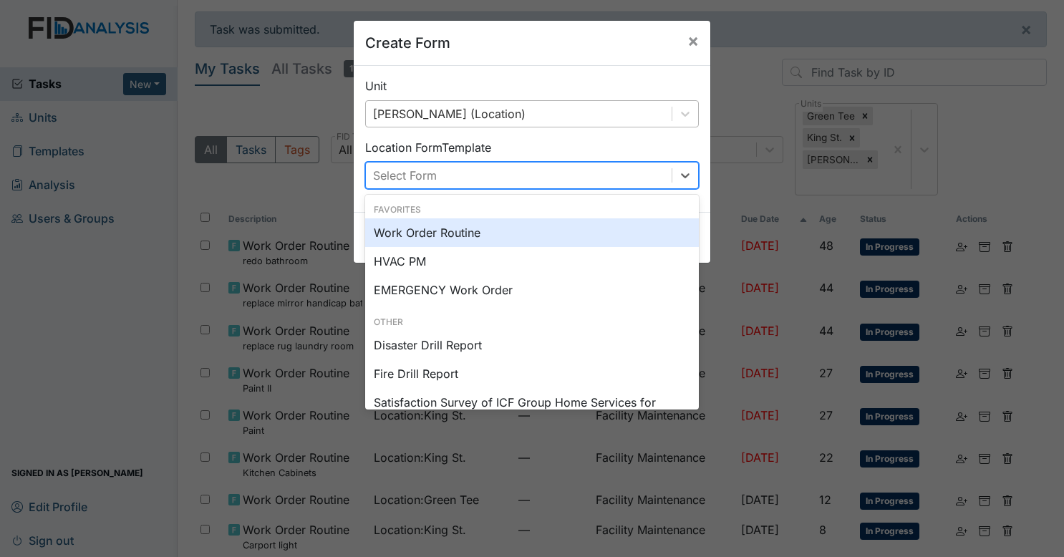
click at [456, 240] on div "Work Order Routine" at bounding box center [532, 232] width 334 height 29
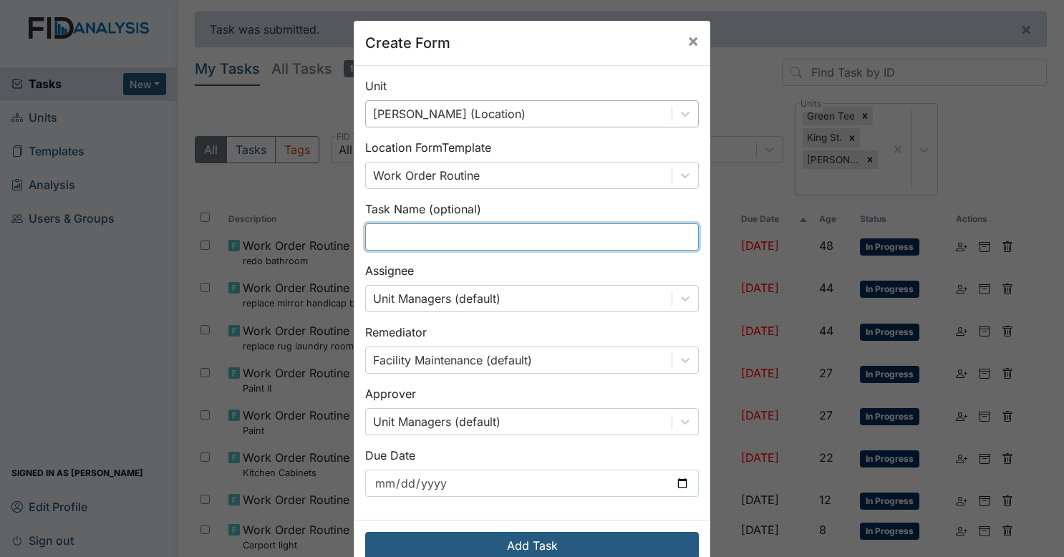
click at [488, 238] on input "text" at bounding box center [532, 236] width 334 height 27
type input "p"
type input "Paint in bathrooms"
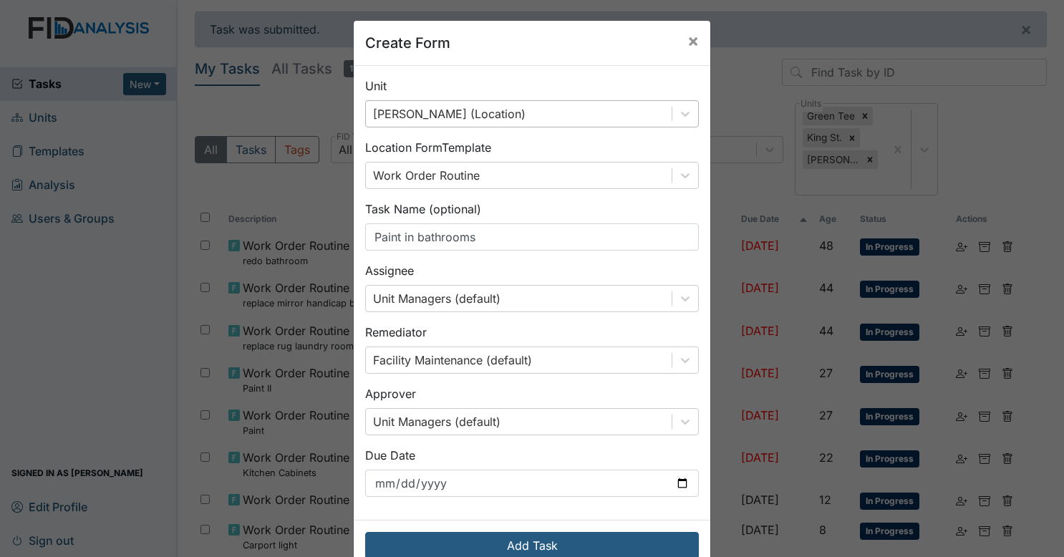
click at [554, 279] on div "Assignee Unit Managers (default)" at bounding box center [532, 287] width 334 height 50
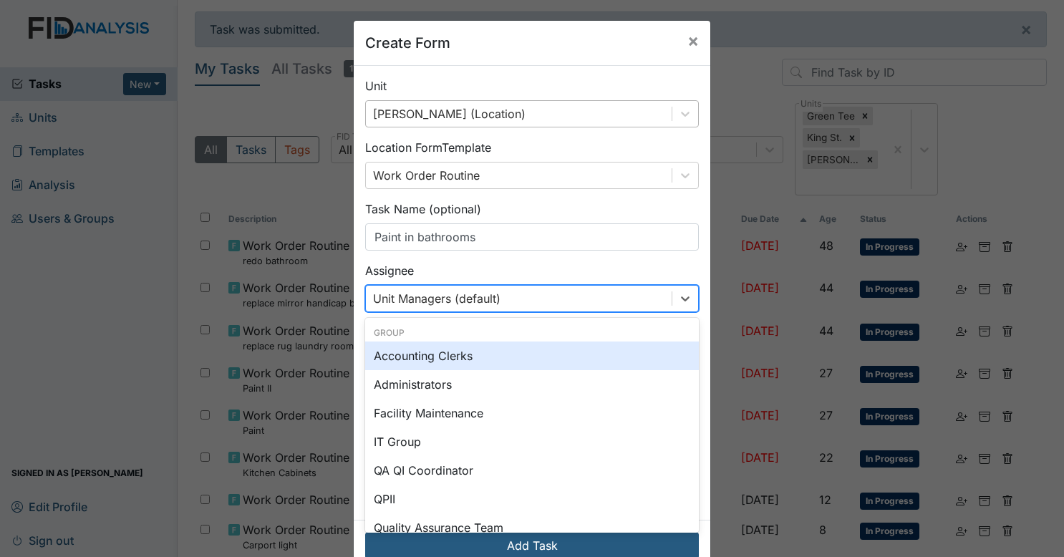
click at [551, 297] on div "Unit Managers (default)" at bounding box center [519, 299] width 306 height 26
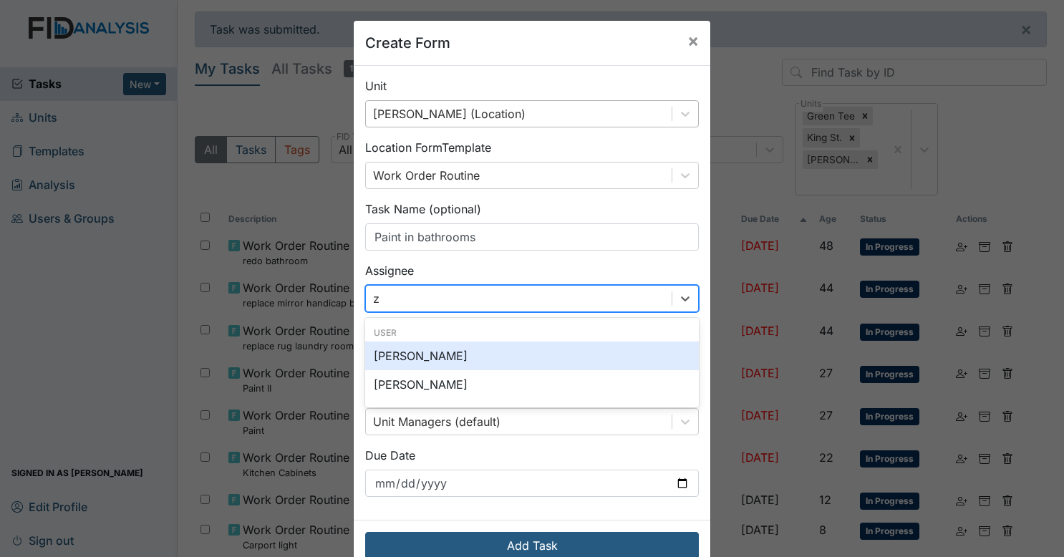
type input "za"
click at [497, 360] on div "[PERSON_NAME]" at bounding box center [532, 356] width 334 height 29
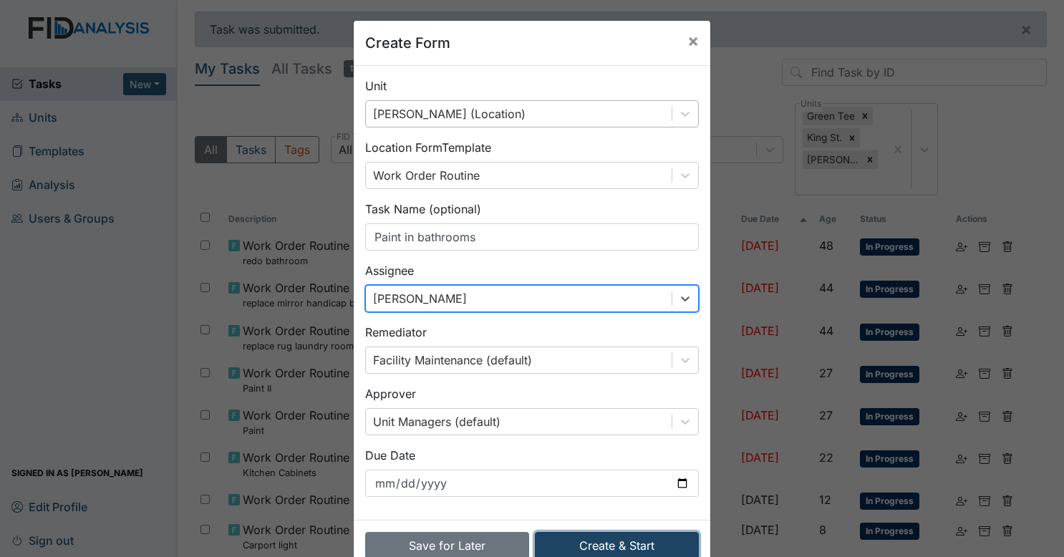
click at [593, 542] on button "Create & Start" at bounding box center [617, 545] width 164 height 27
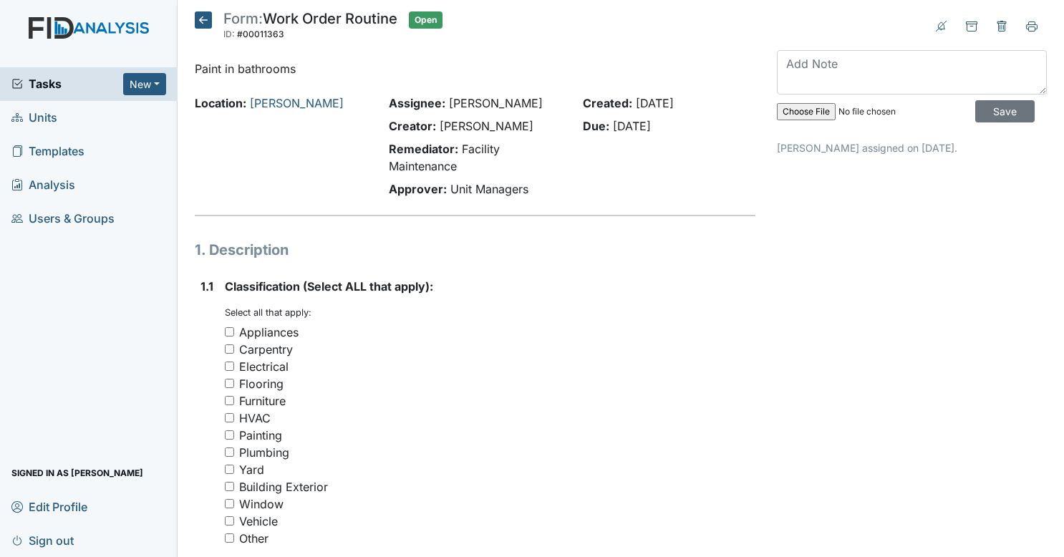
scroll to position [100, 0]
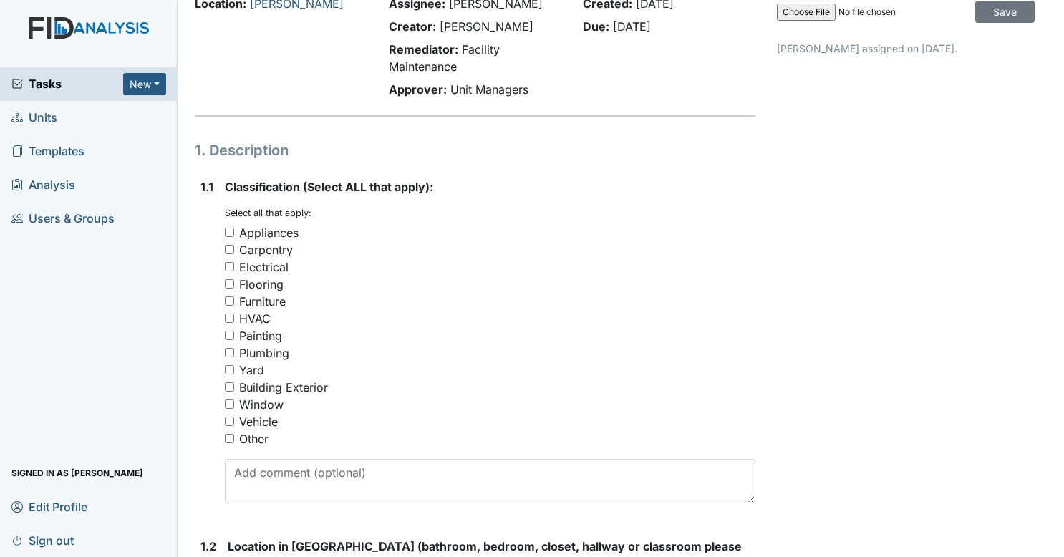
click at [232, 334] on input "Painting" at bounding box center [229, 335] width 9 height 9
checkbox input "true"
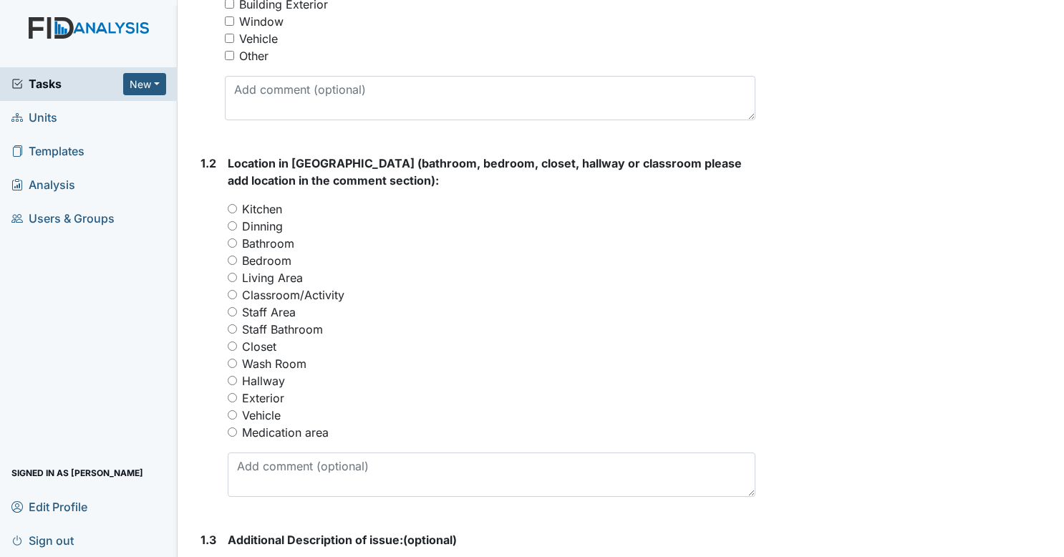
scroll to position [497, 0]
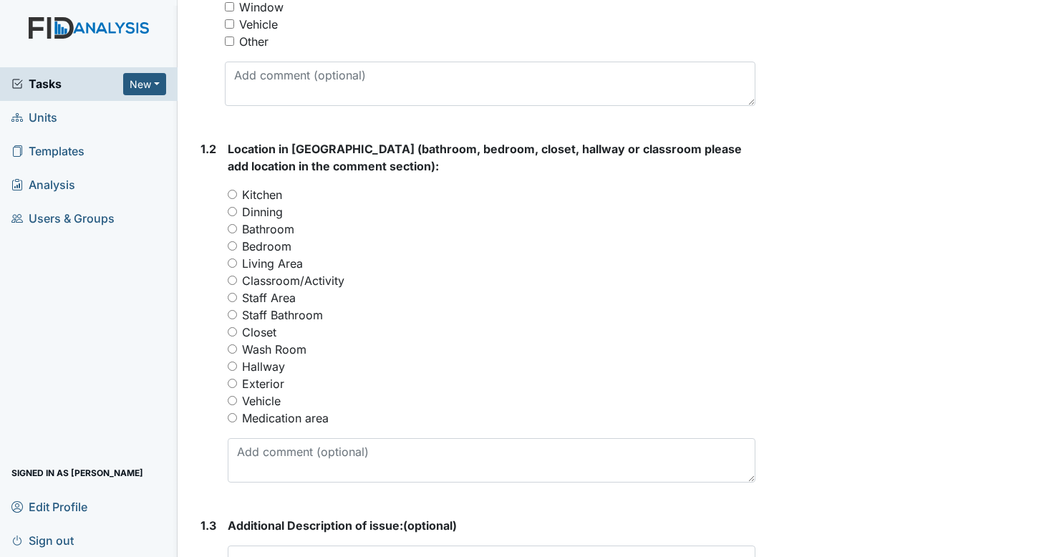
click at [233, 227] on input "Bathroom" at bounding box center [232, 228] width 9 height 9
radio input "true"
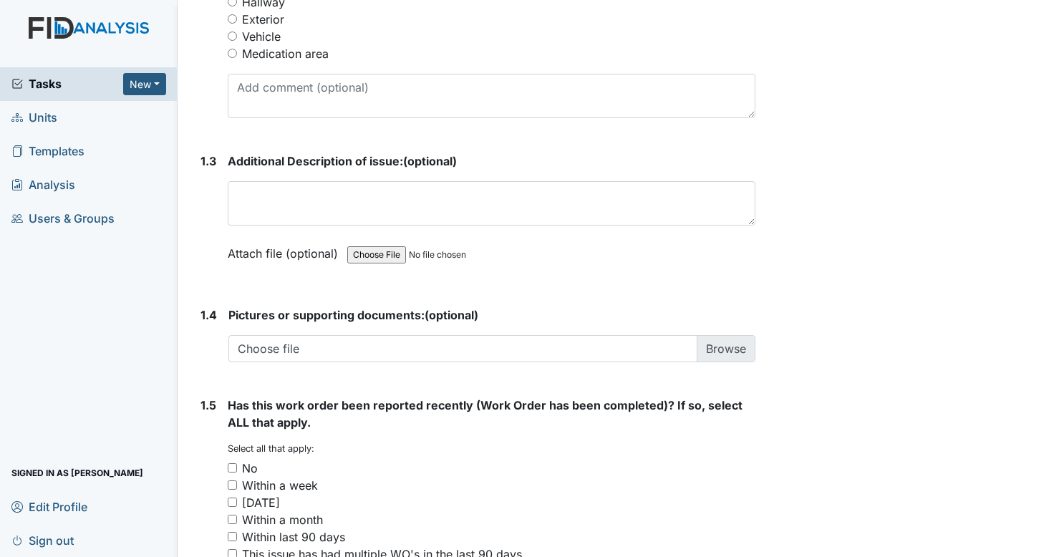
scroll to position [862, 0]
click at [231, 459] on div "No" at bounding box center [492, 467] width 529 height 17
click at [231, 463] on input "No" at bounding box center [232, 467] width 9 height 9
checkbox input "true"
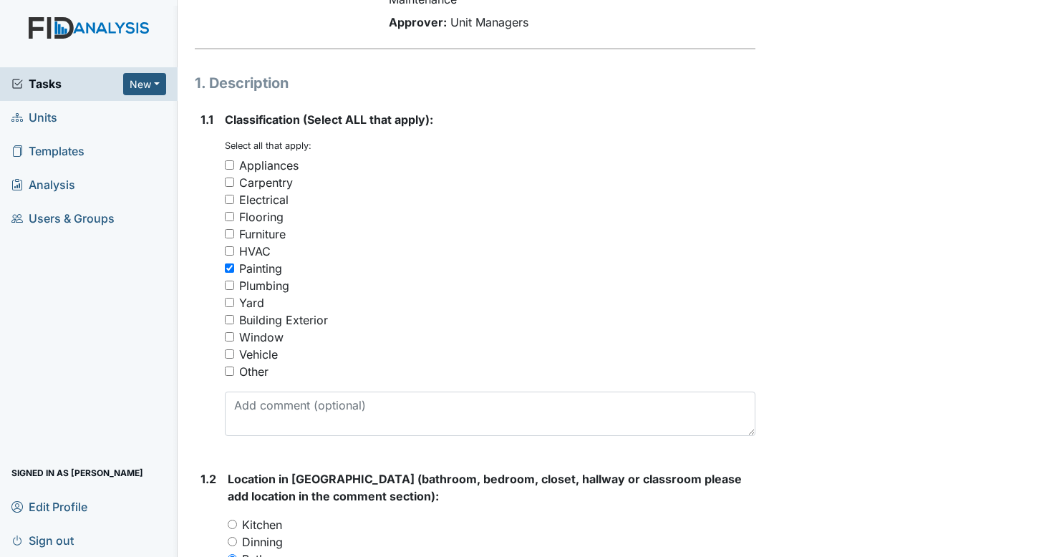
scroll to position [7, 0]
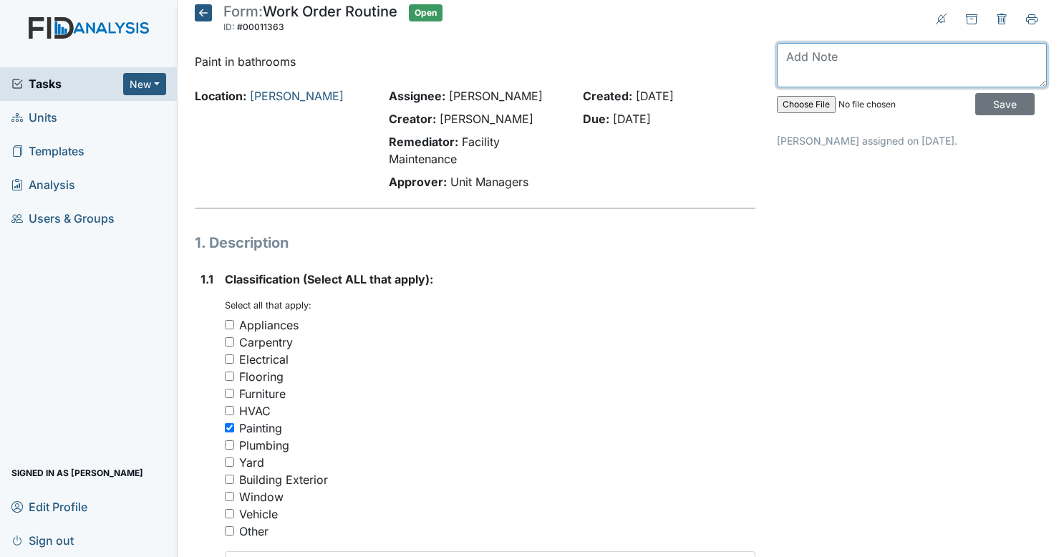
click at [857, 70] on textarea at bounding box center [912, 65] width 270 height 44
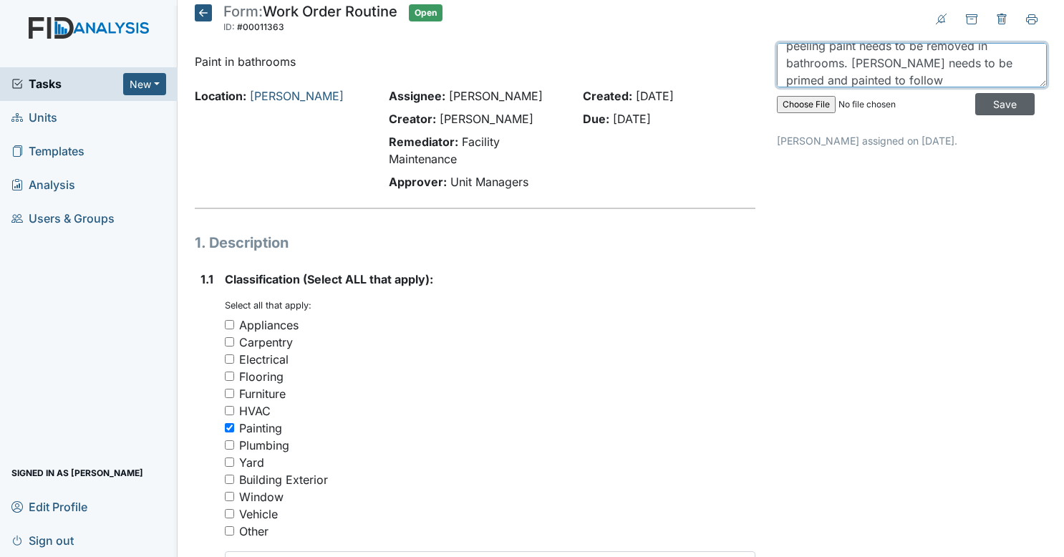
type textarea "peeling paint needs to be removed in bathrooms. Wall needs to be primed and pai…"
click at [988, 113] on input "Save" at bounding box center [1005, 104] width 59 height 22
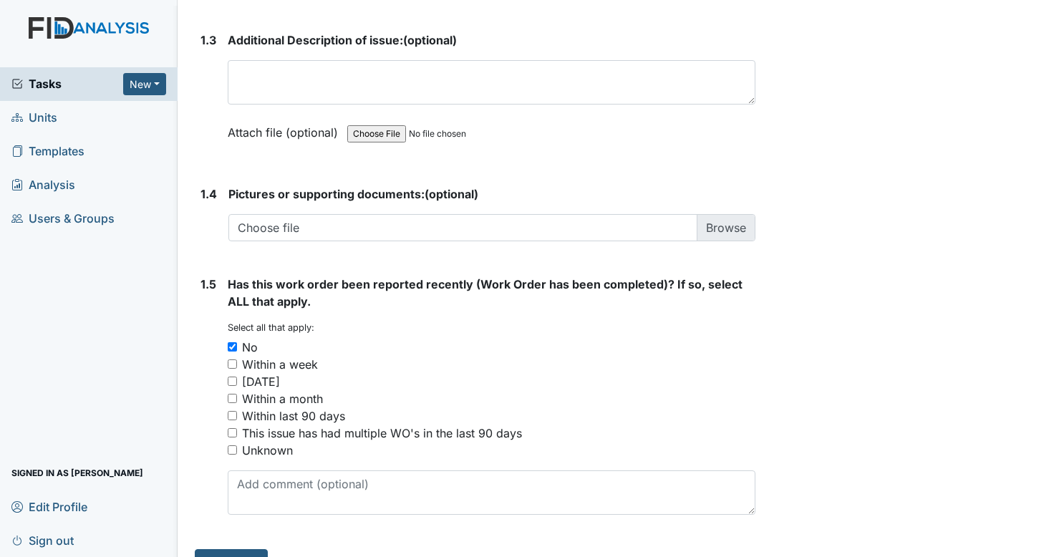
scroll to position [1010, 0]
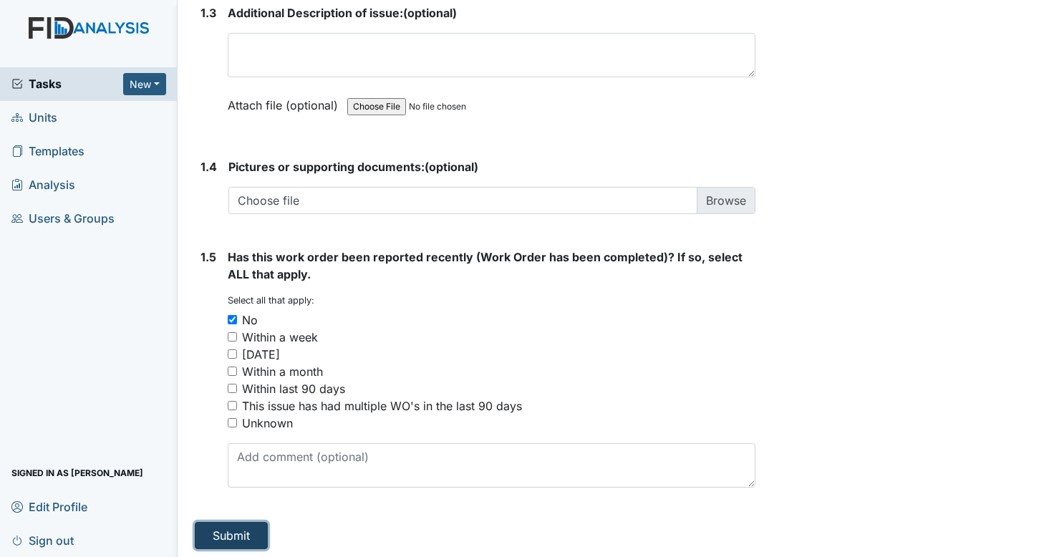
click at [254, 534] on button "Submit" at bounding box center [231, 535] width 73 height 27
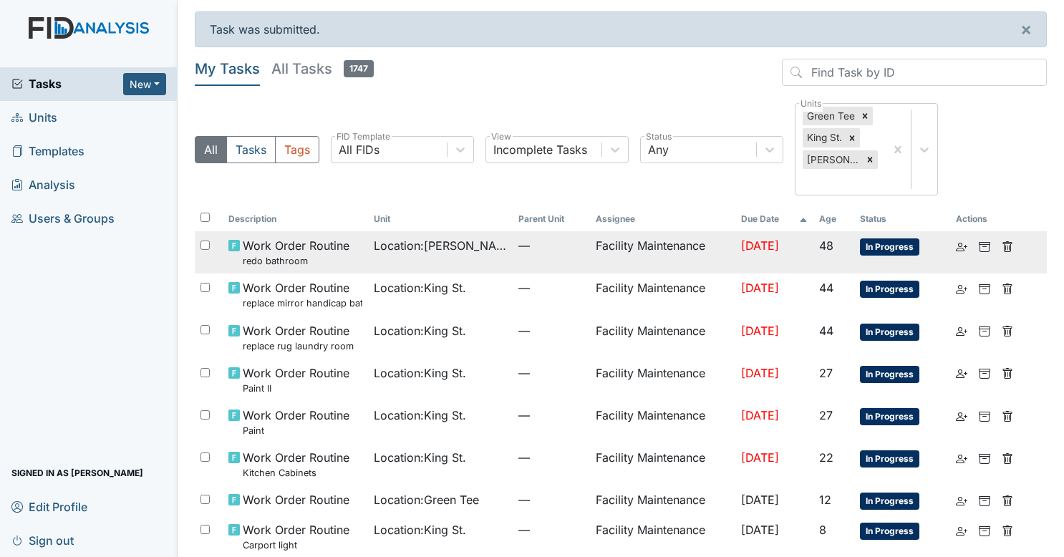
click at [440, 231] on td "Location : [PERSON_NAME]" at bounding box center [440, 252] width 145 height 42
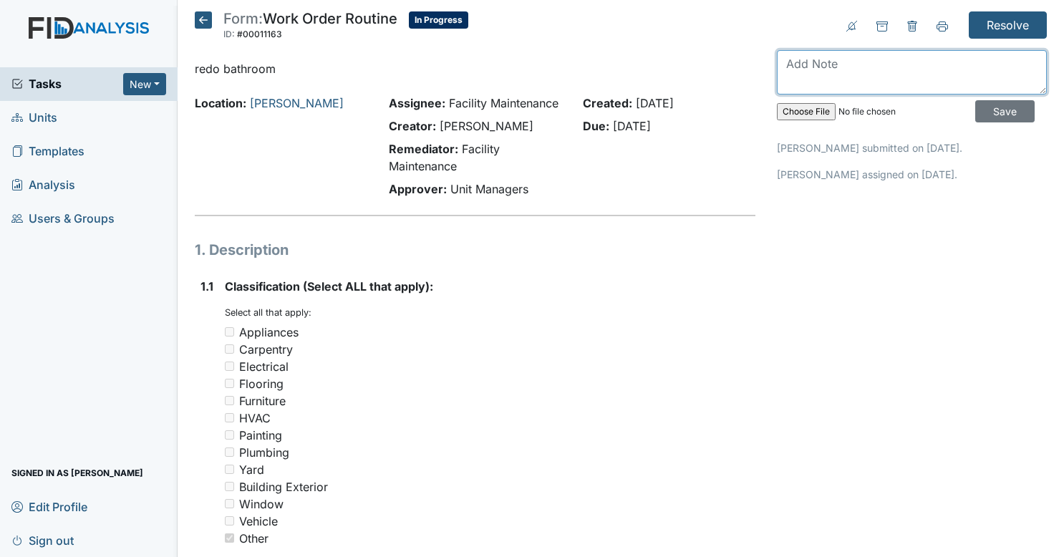
click at [849, 72] on textarea at bounding box center [912, 72] width 270 height 44
type textarea "g"
type textarea "Dougs tile is coming to look at regrouting tile"
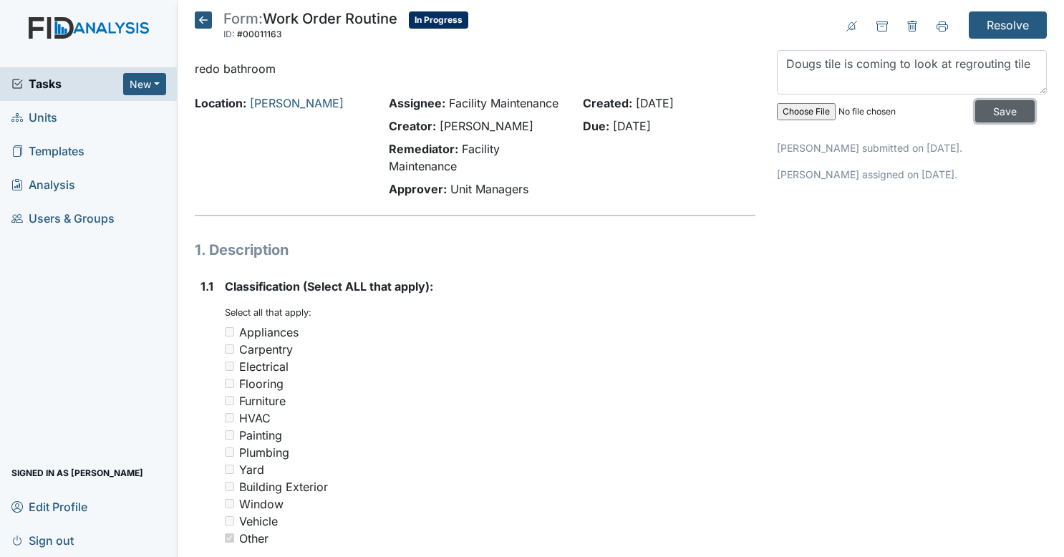
click at [983, 117] on input "Save" at bounding box center [1005, 111] width 59 height 22
